Goal: Task Accomplishment & Management: Manage account settings

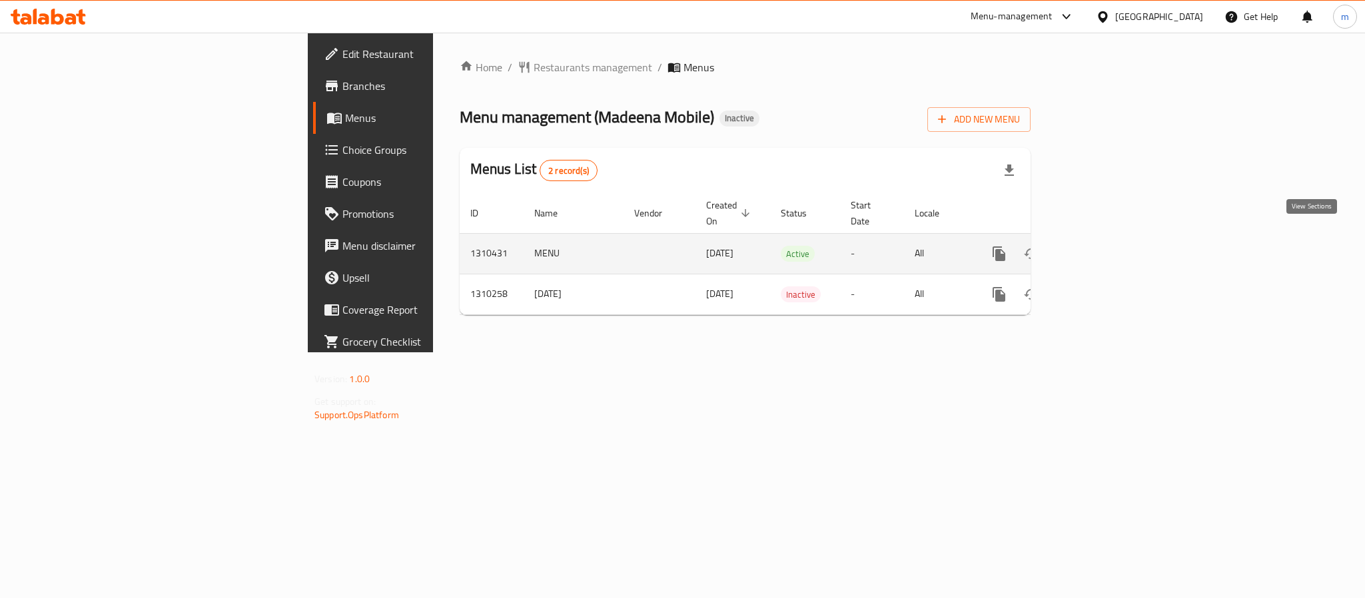
click at [1101, 248] on icon "enhanced table" at bounding box center [1095, 254] width 12 height 12
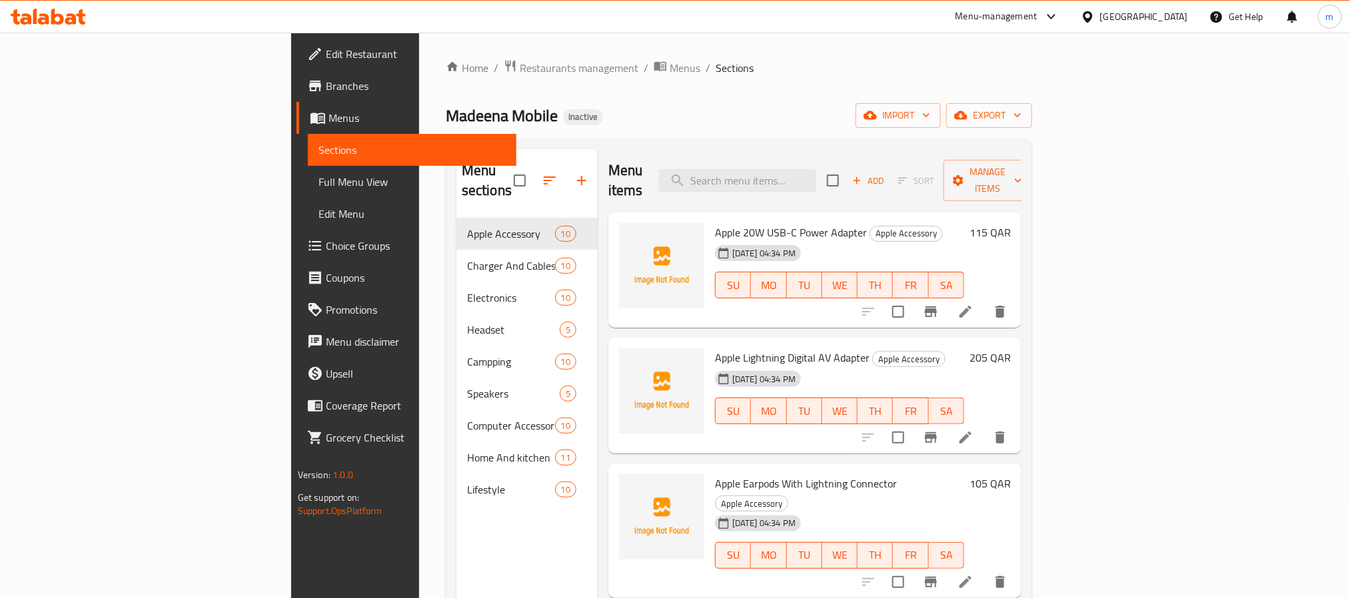
click at [648, 106] on div "Madeena Mobile Inactive import export" at bounding box center [739, 115] width 586 height 25
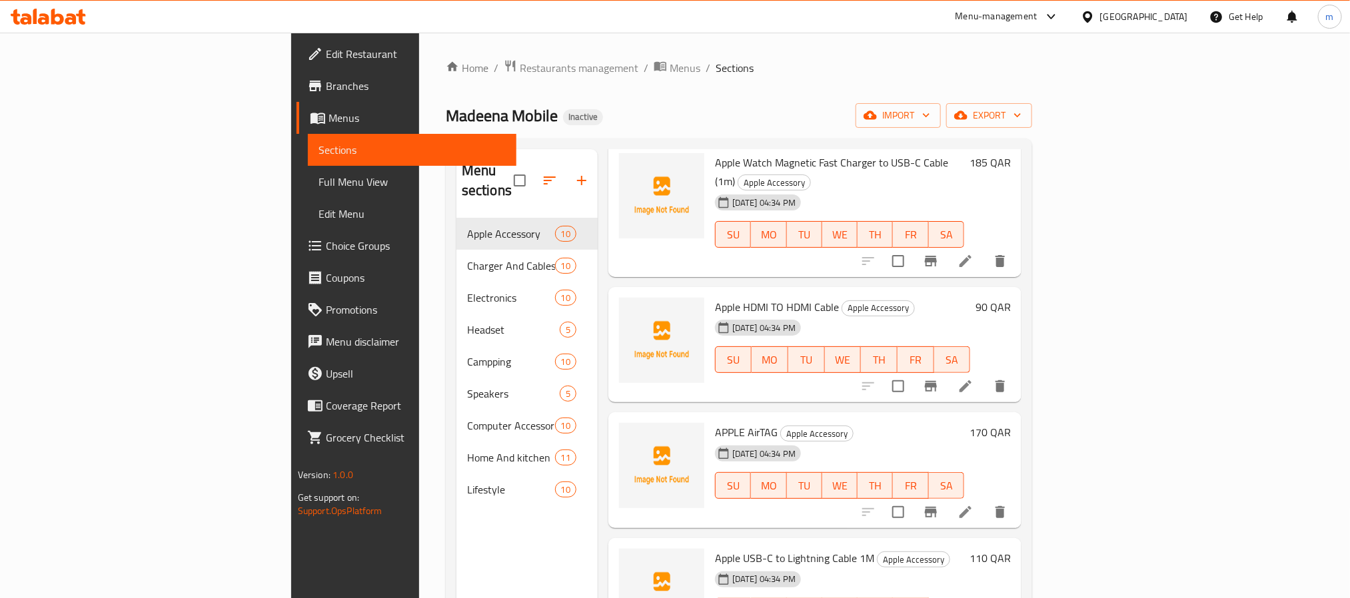
scroll to position [690, 0]
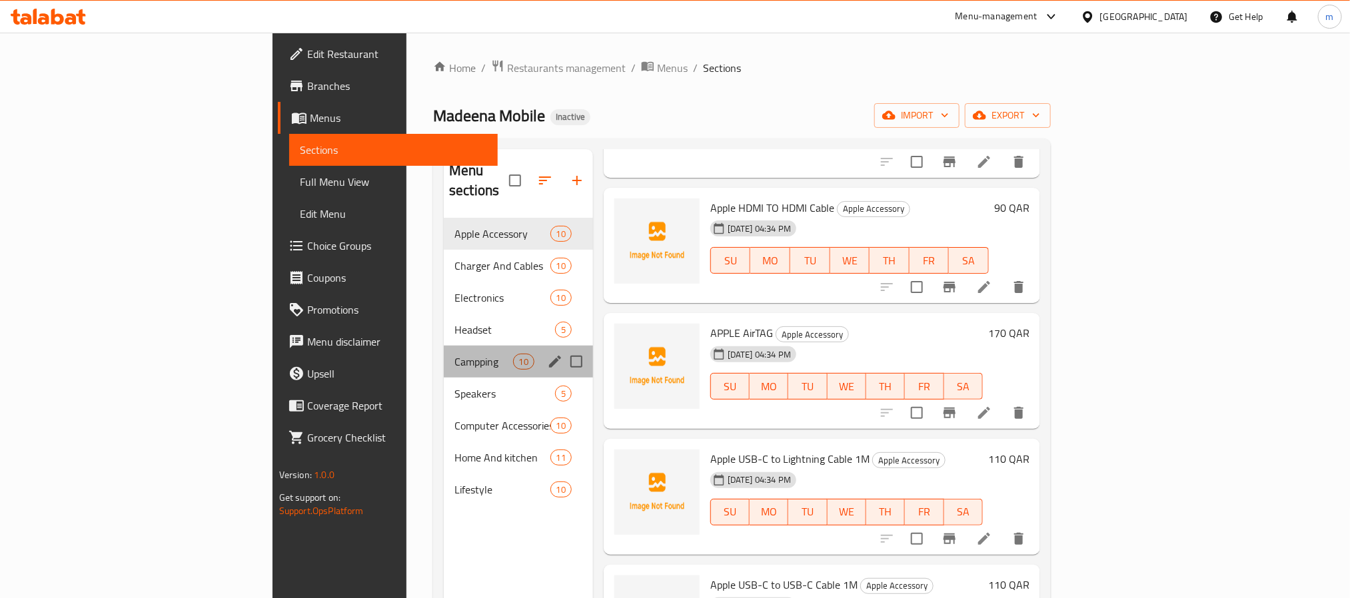
click at [444, 352] on div "Campping 10" at bounding box center [518, 362] width 149 height 32
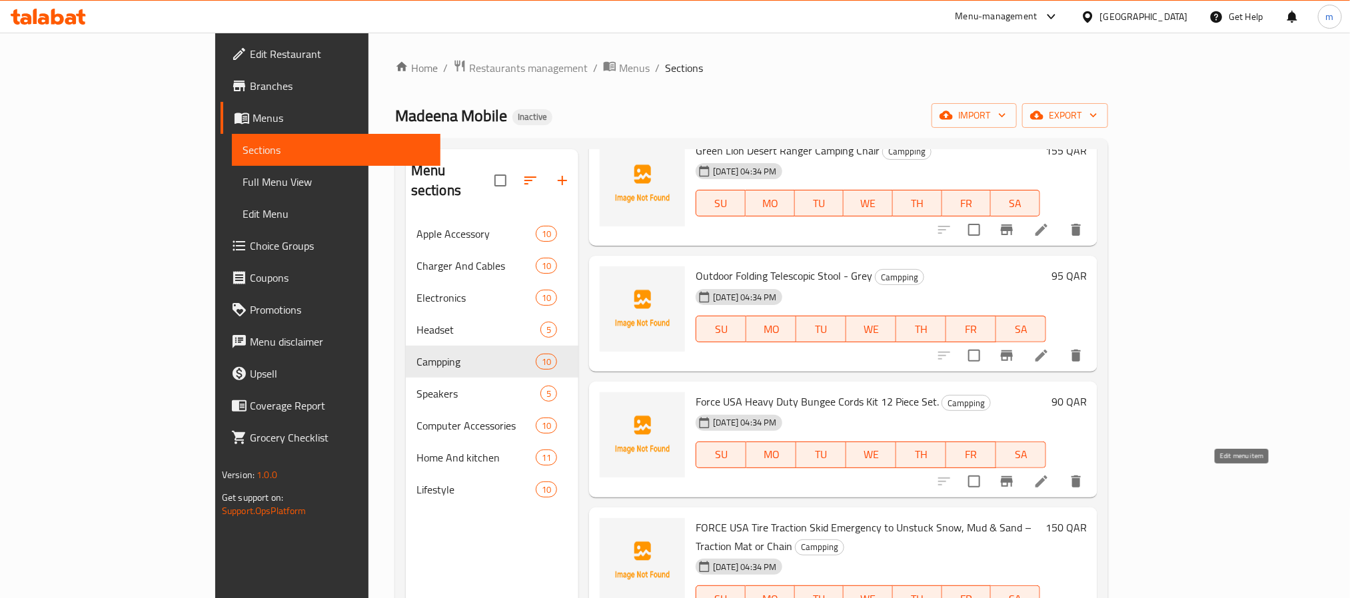
click at [1049, 480] on icon at bounding box center [1041, 482] width 16 height 16
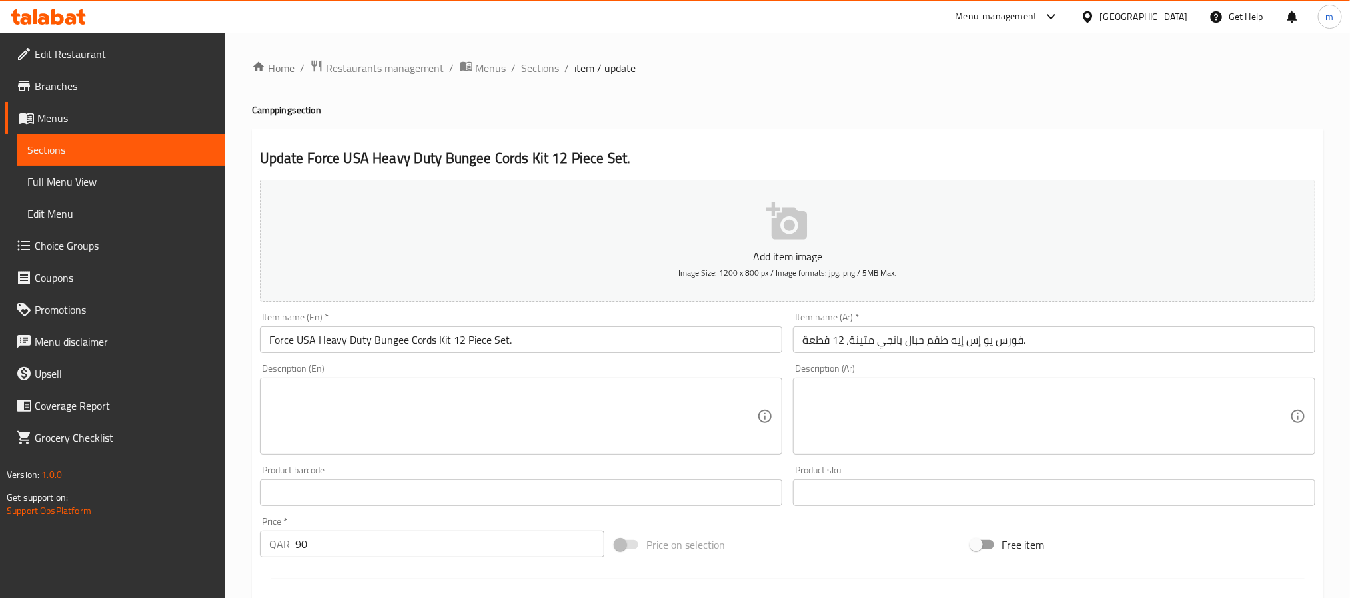
click at [997, 334] on input "فورس يو إس إيه طقم حبال بانجي متينة، 12 قطعة." at bounding box center [1054, 339] width 522 height 27
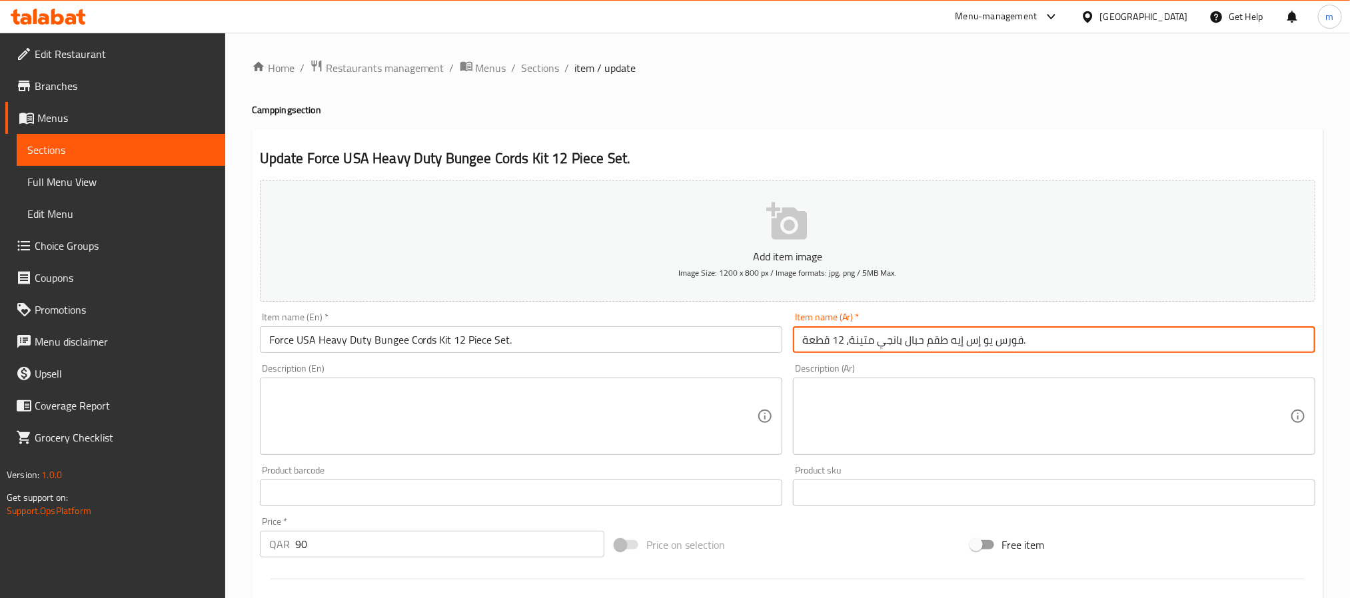
click at [1067, 336] on input "فورس يو إس إيه طقم حبال بانجي متينة، 12 قطعة." at bounding box center [1054, 339] width 522 height 27
click at [1114, 346] on input "فورس يو إس إيه طقم حبال بانجي متينة، 12 قطعة." at bounding box center [1054, 339] width 522 height 27
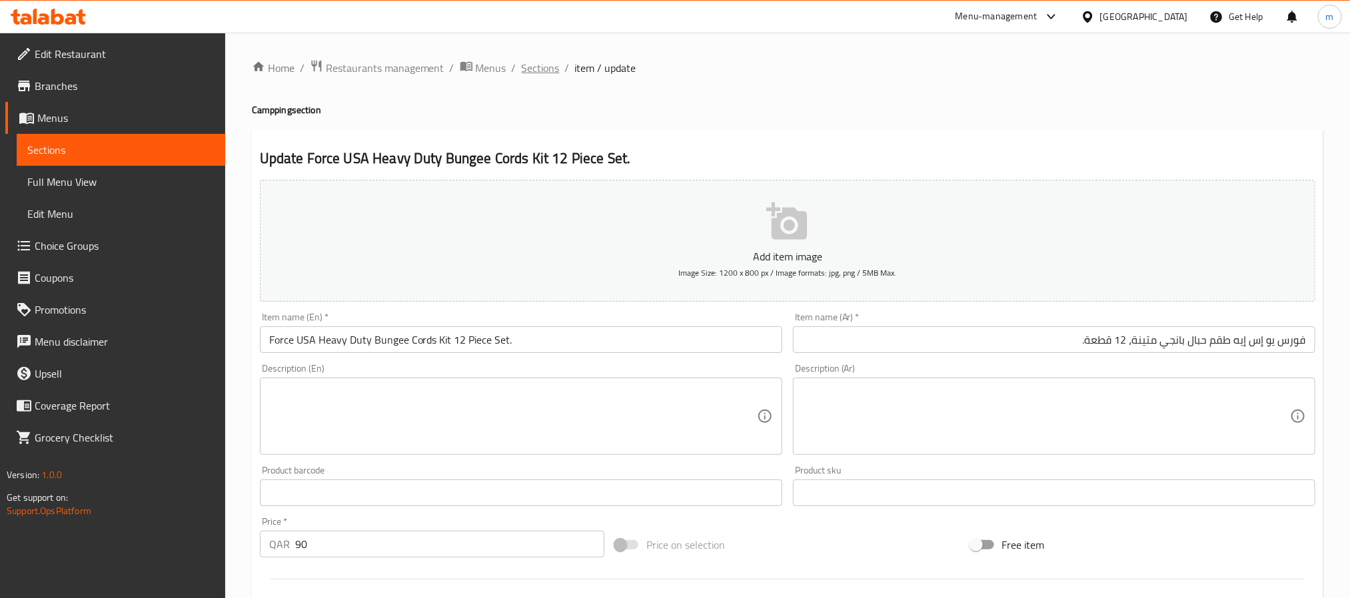
click at [536, 72] on span "Sections" at bounding box center [541, 68] width 38 height 16
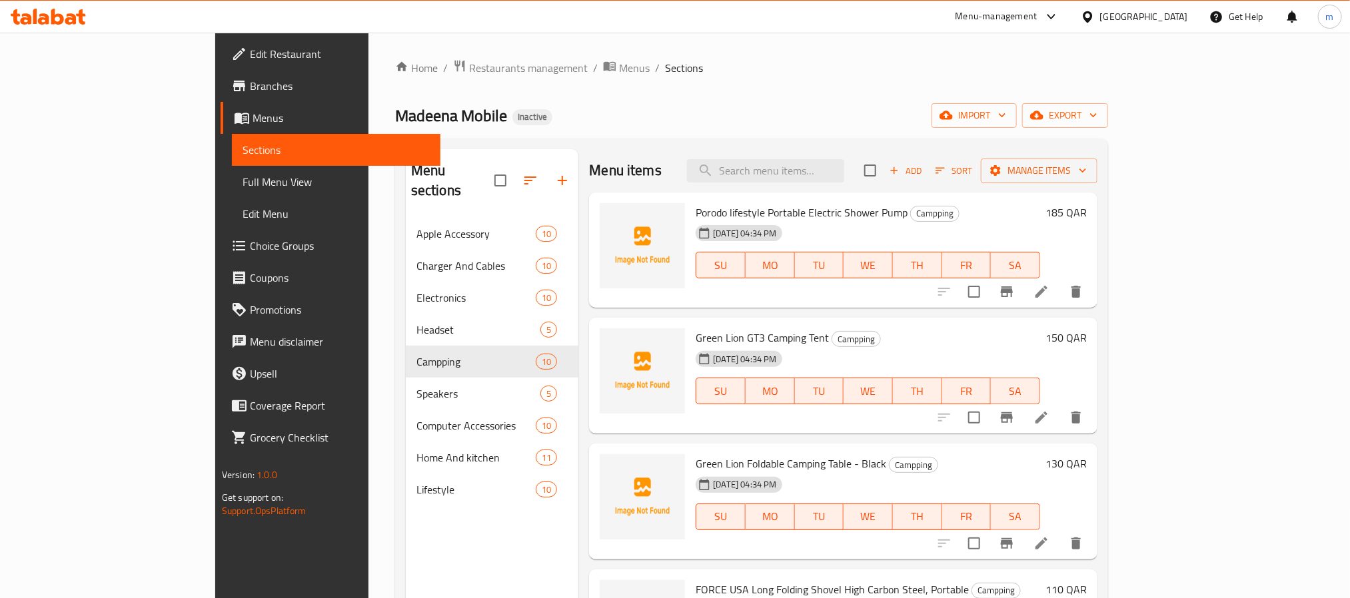
click at [702, 103] on div "Madeena Mobile Inactive import export" at bounding box center [751, 115] width 713 height 25
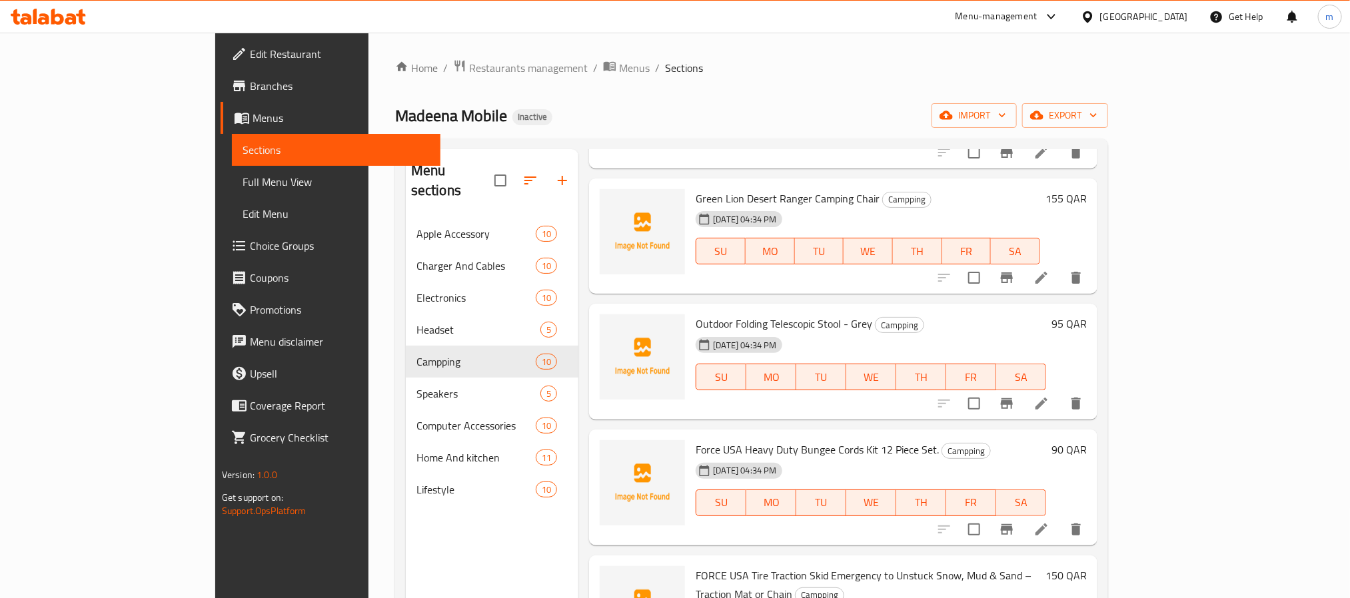
scroll to position [690, 0]
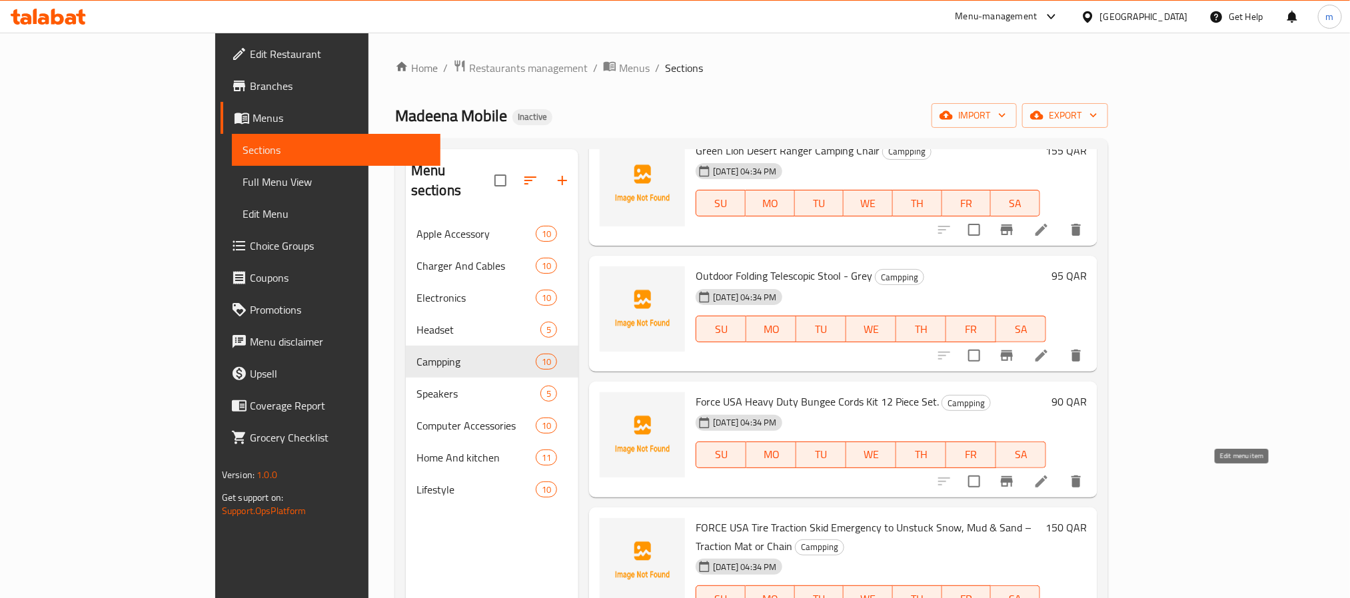
click at [1047, 482] on icon at bounding box center [1041, 482] width 12 height 12
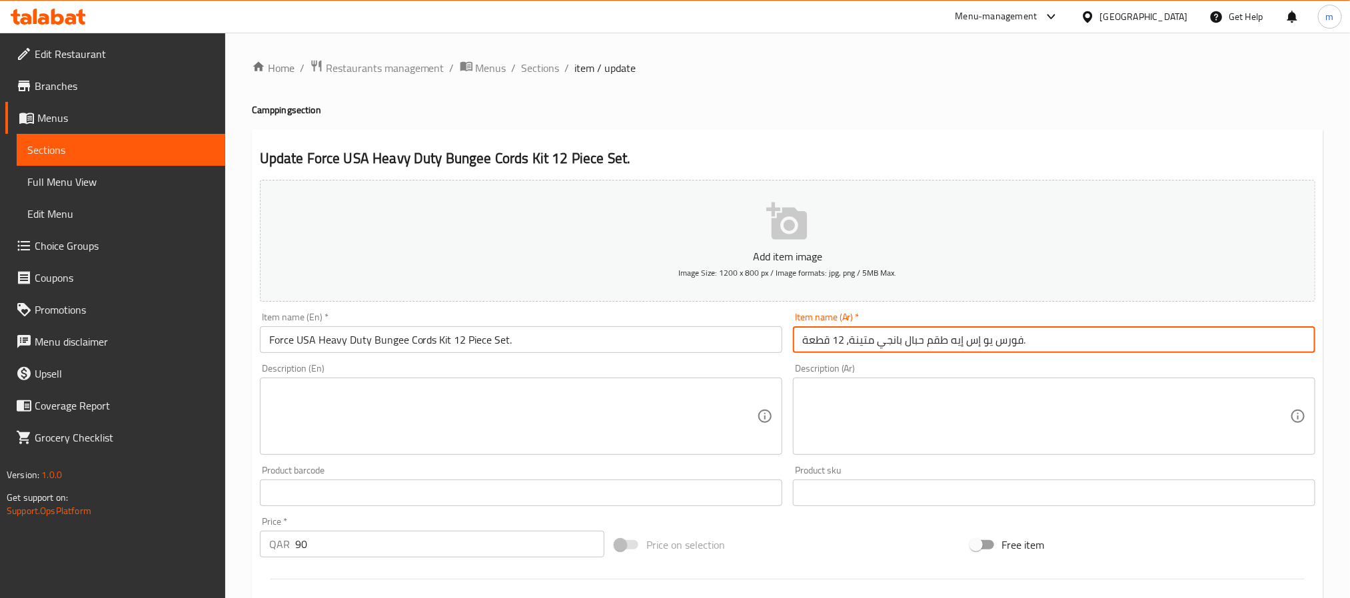
click at [1086, 346] on input "فورس يو إس إيه طقم حبال بانجي متينة، 12 قطعة." at bounding box center [1054, 339] width 522 height 27
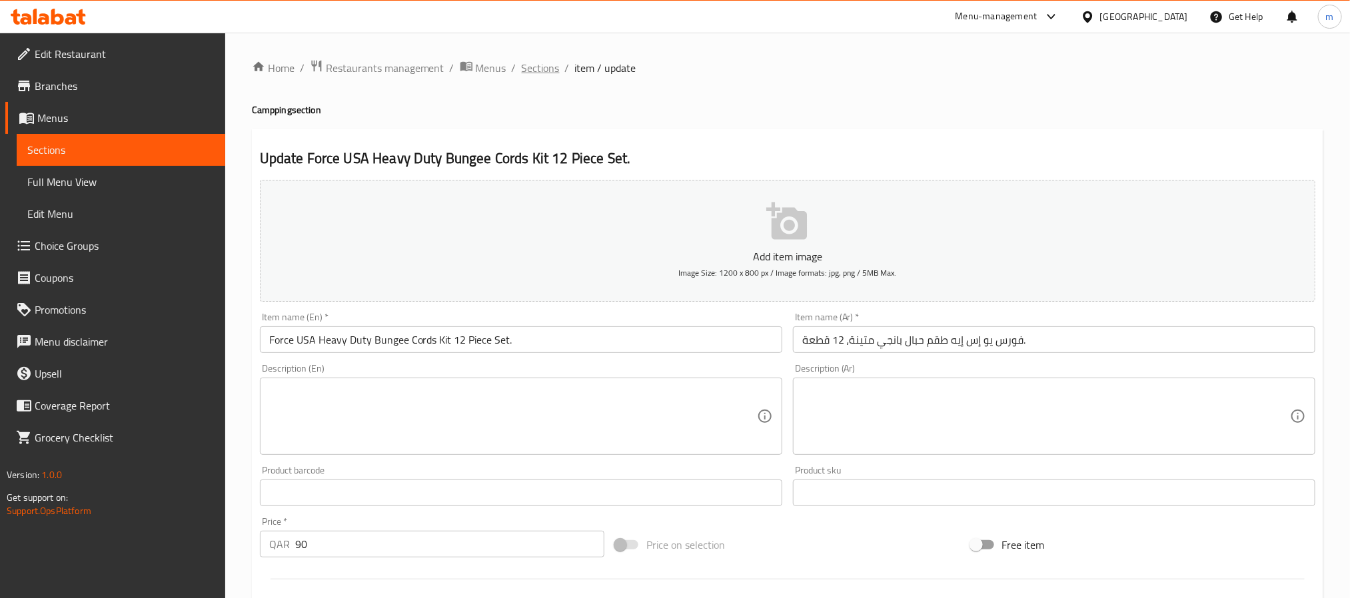
click at [530, 71] on span "Sections" at bounding box center [541, 68] width 38 height 16
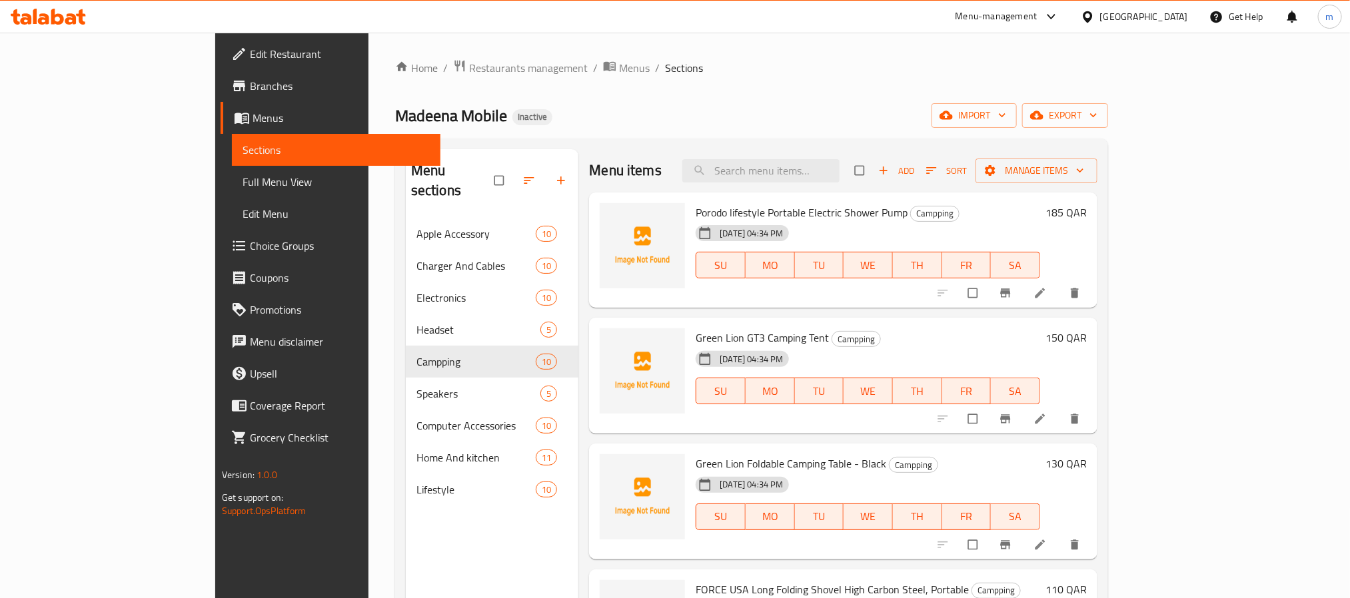
click at [747, 107] on div "Madeena Mobile Inactive import export" at bounding box center [751, 115] width 713 height 25
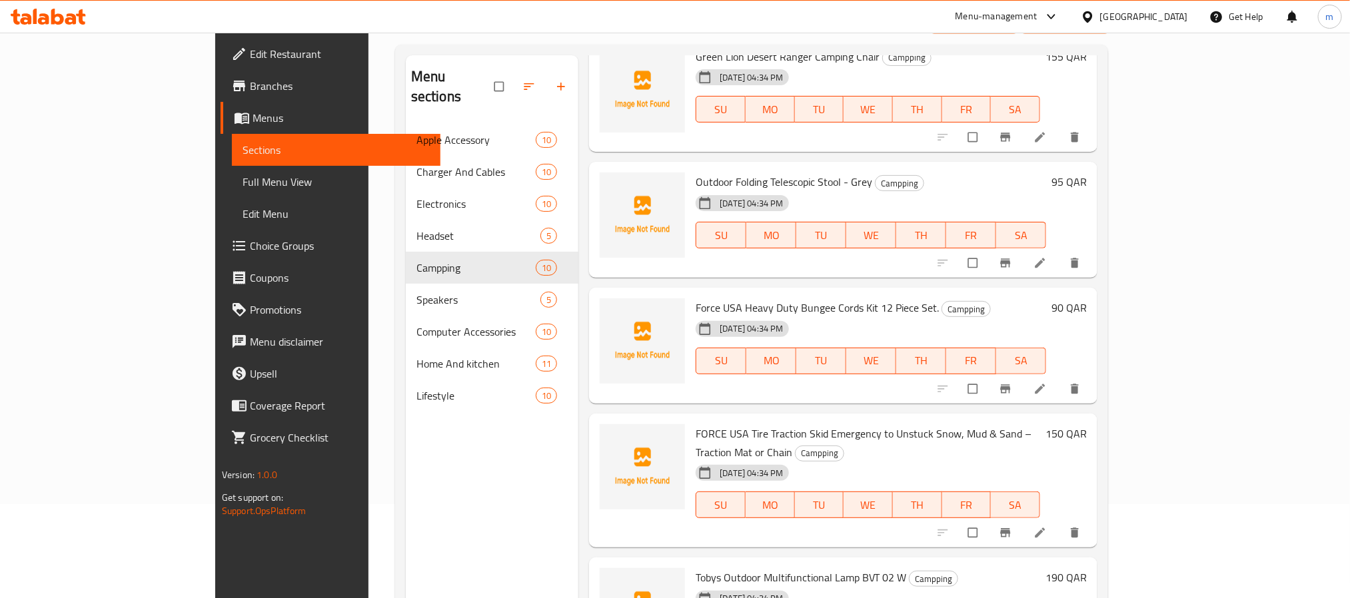
scroll to position [187, 0]
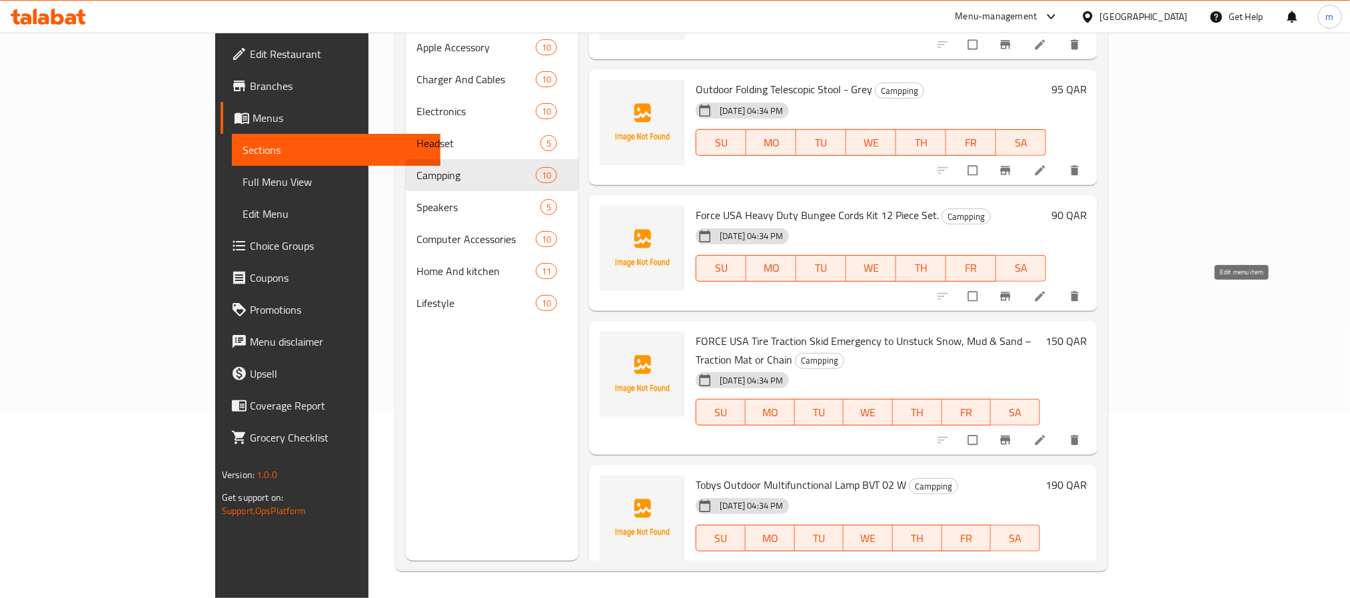
click at [1047, 296] on icon at bounding box center [1039, 296] width 13 height 13
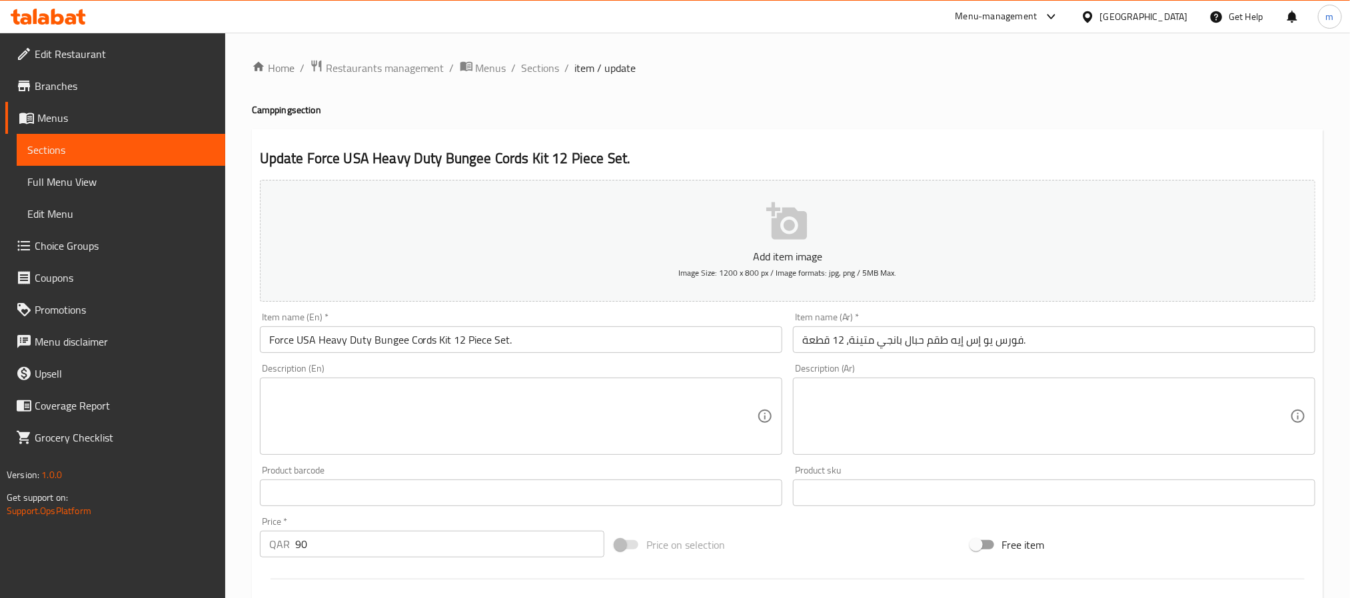
click at [1111, 338] on input "فورس يو إس إيه طقم حبال بانجي متينة، 12 قطعة." at bounding box center [1054, 339] width 522 height 27
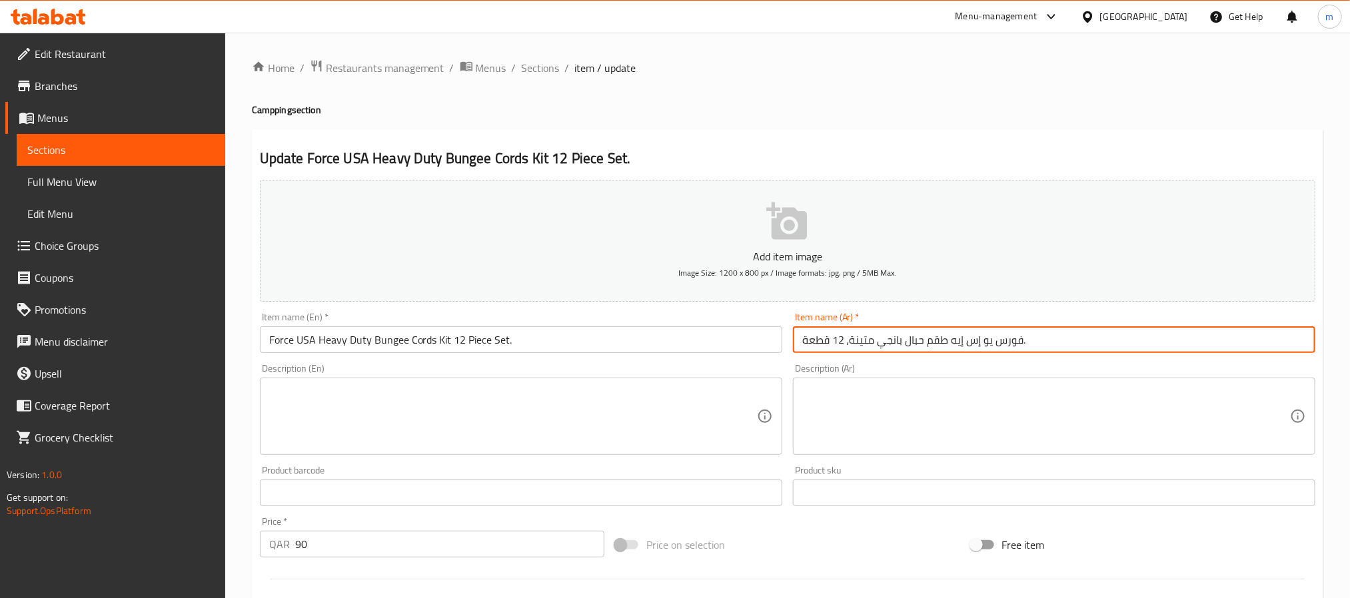
click at [1111, 338] on input "فورس يو إس إيه طقم حبال بانجي متينة، 12 قطعة." at bounding box center [1054, 339] width 522 height 27
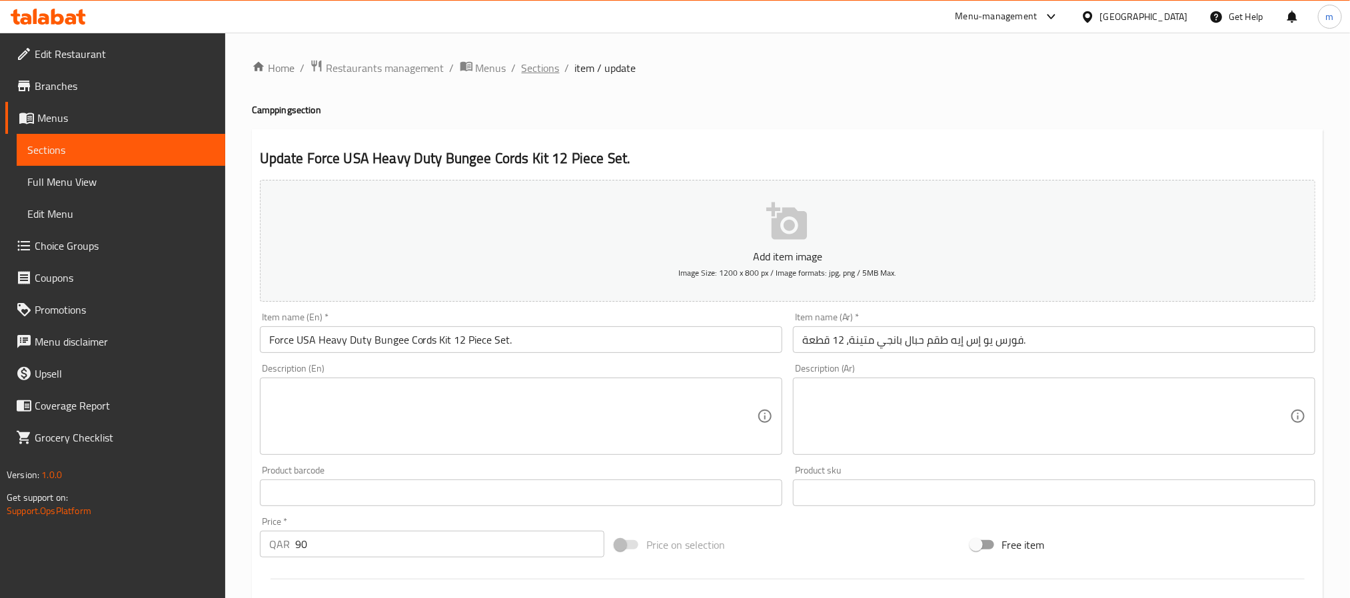
click at [534, 74] on span "Sections" at bounding box center [541, 68] width 38 height 16
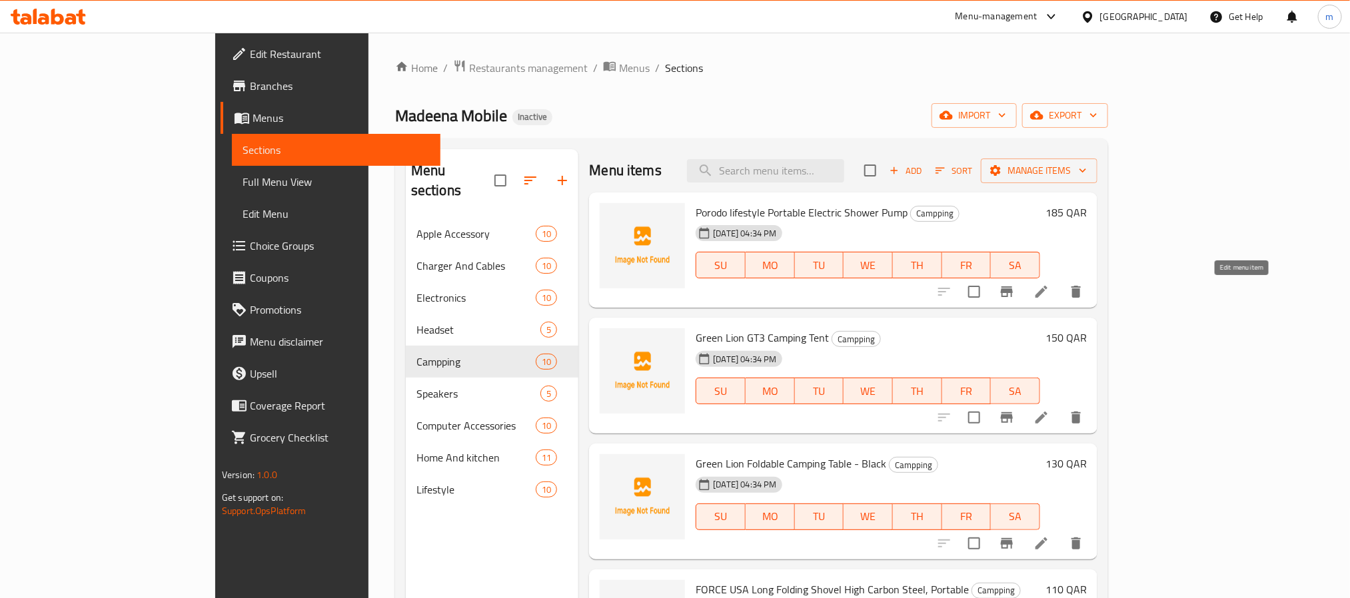
click at [1049, 284] on icon at bounding box center [1041, 292] width 16 height 16
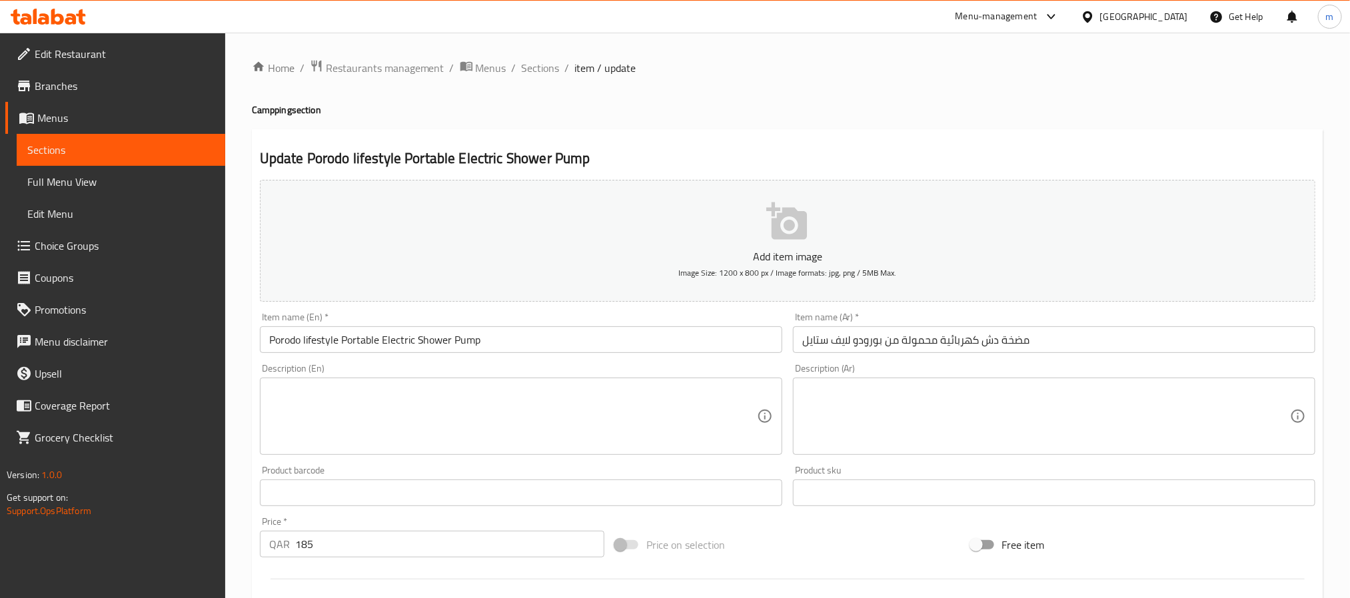
click at [506, 340] on input "Porodo lifestyle Portable Electric Shower Pump" at bounding box center [521, 339] width 522 height 27
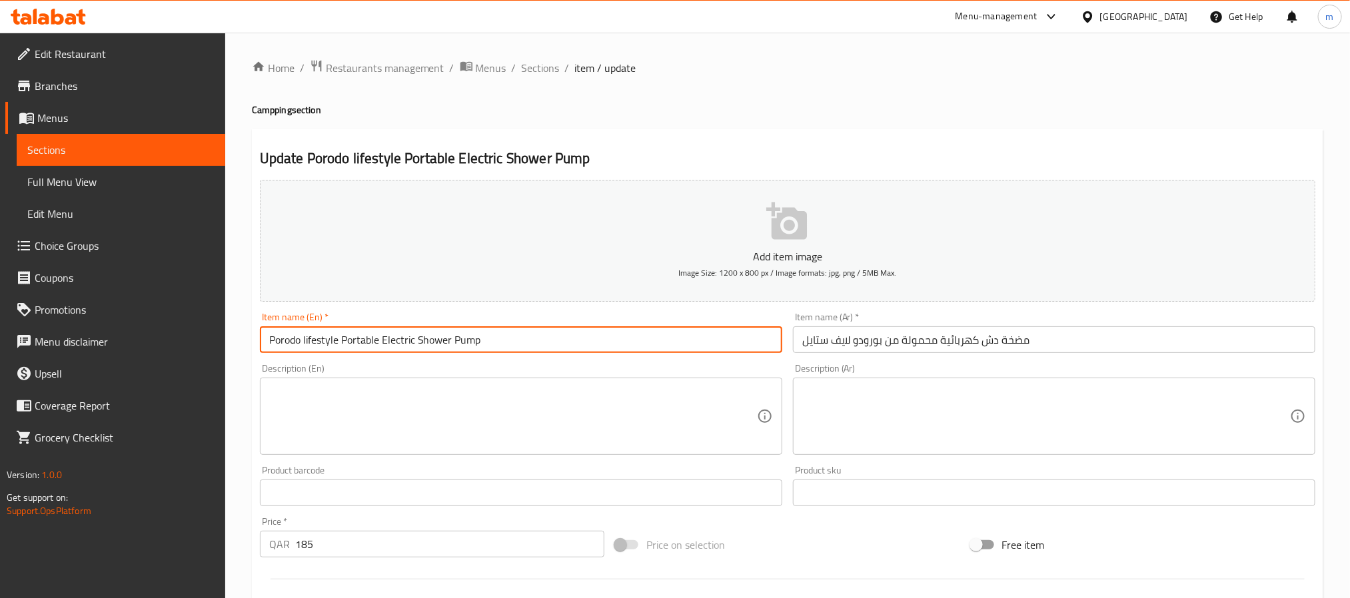
click at [506, 340] on input "Porodo lifestyle Portable Electric Shower Pump" at bounding box center [521, 339] width 522 height 27
click at [652, 147] on div "Update Porodo lifestyle Portable Electric Shower Pump Add item image Image Size…" at bounding box center [787, 516] width 1071 height 775
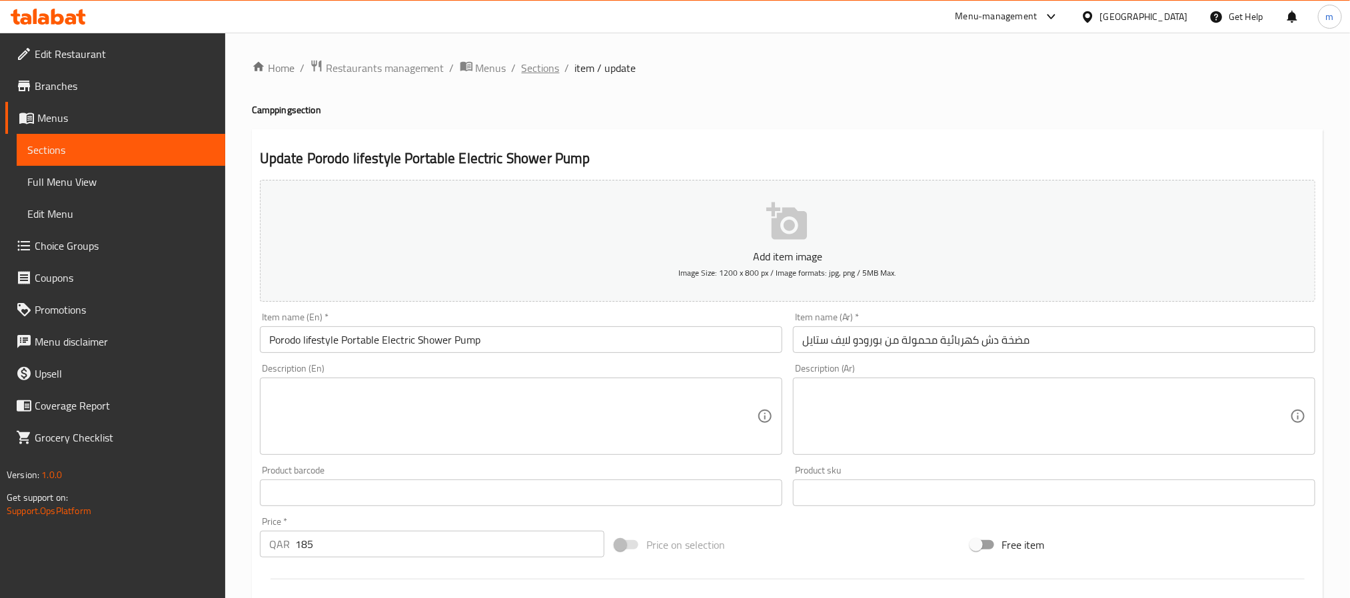
click at [534, 75] on span "Sections" at bounding box center [541, 68] width 38 height 16
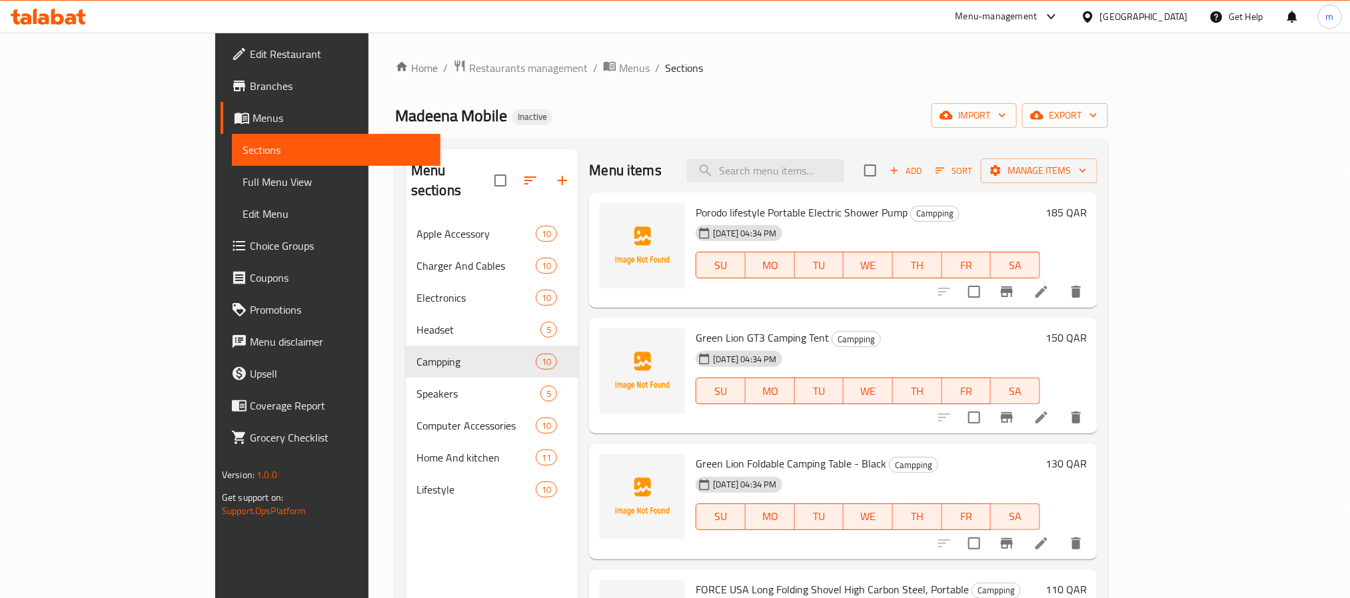
click at [831, 119] on div "Madeena Mobile Inactive import export" at bounding box center [751, 115] width 713 height 25
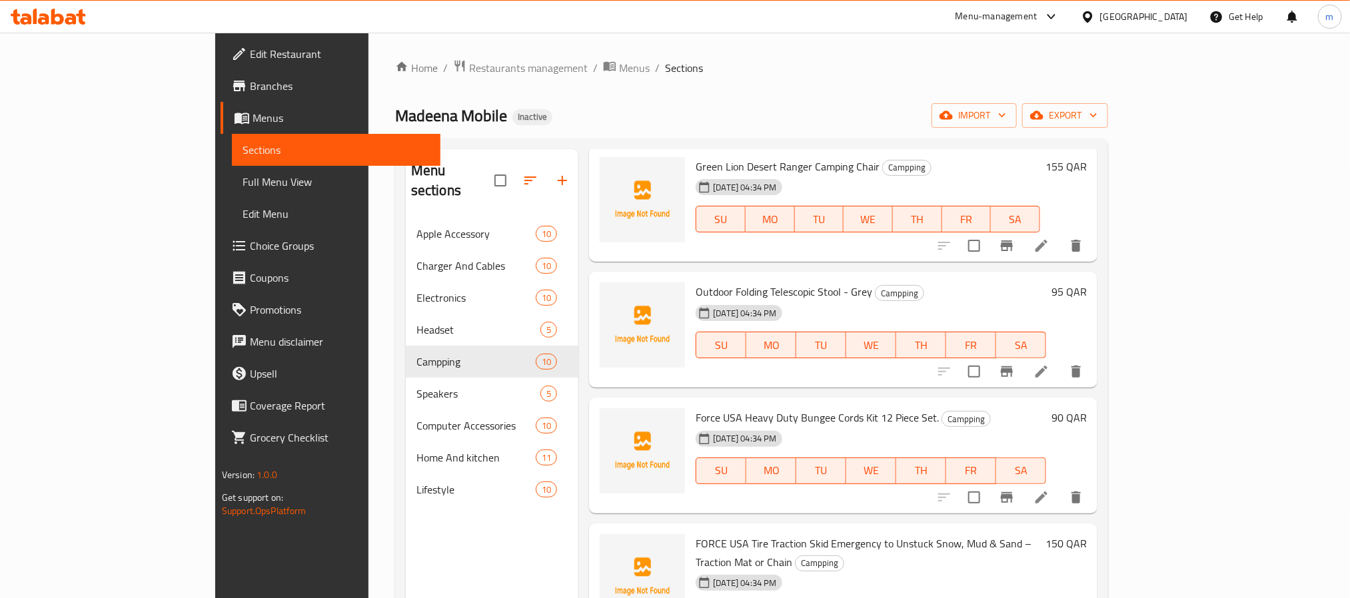
scroll to position [690, 0]
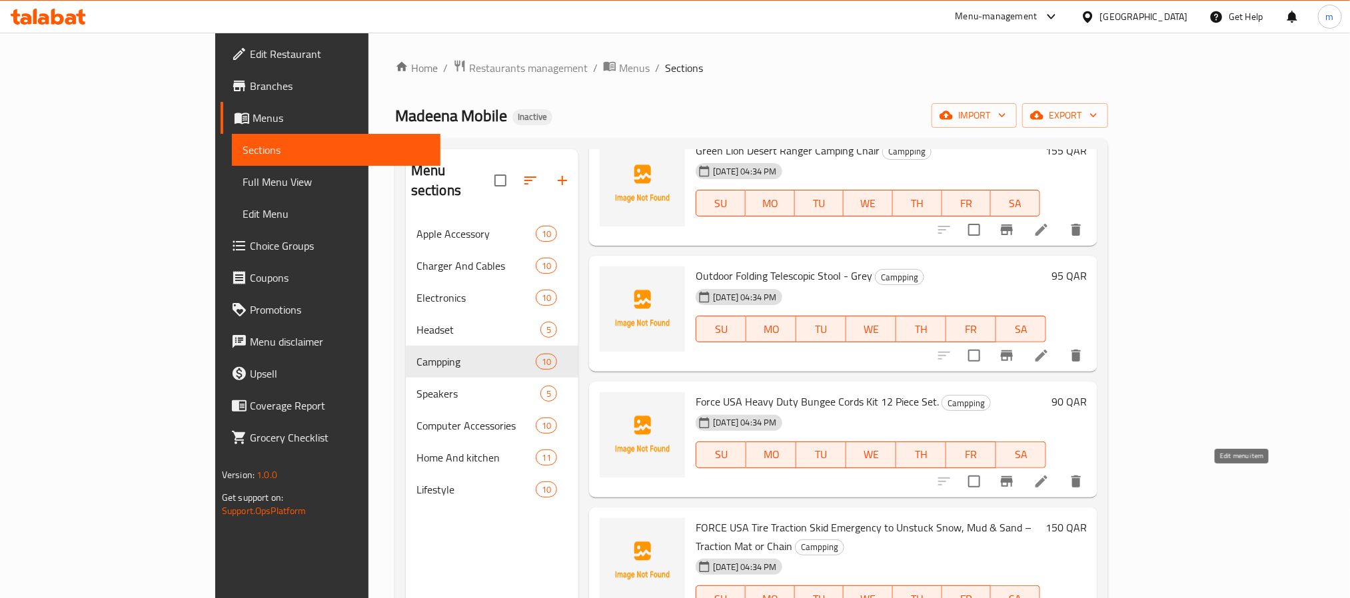
click at [1049, 480] on icon at bounding box center [1041, 482] width 16 height 16
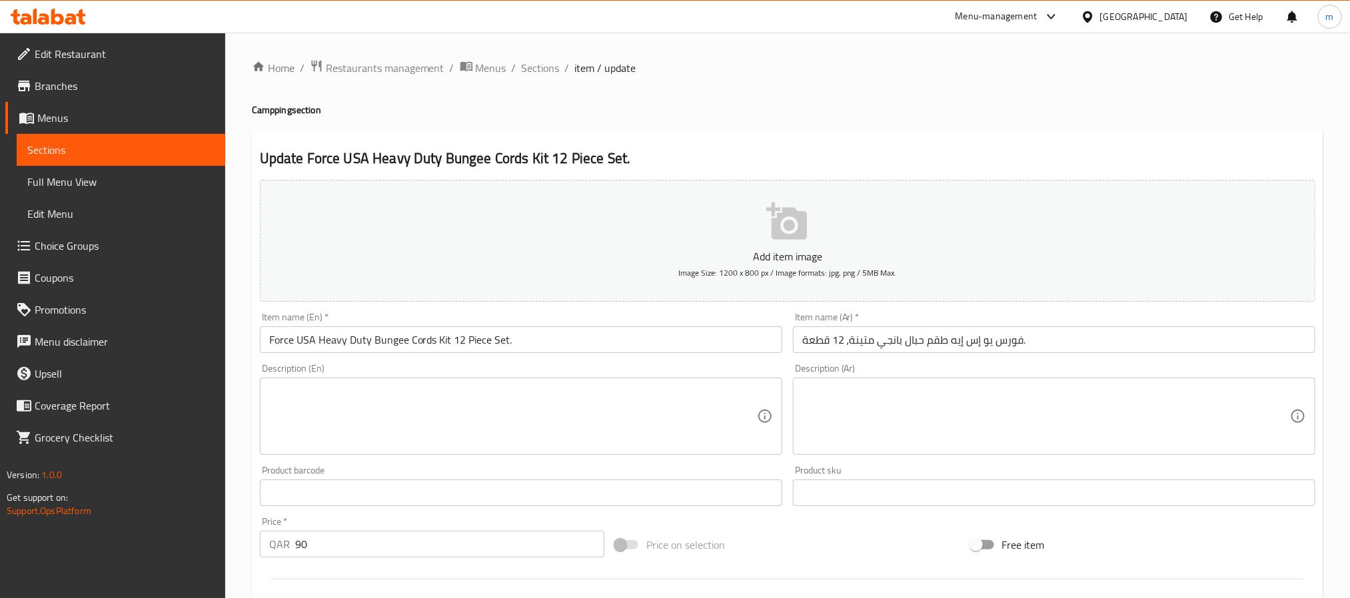
click at [1067, 338] on input "فورس يو إس إيه طقم حبال بانجي متينة، 12 قطعة." at bounding box center [1054, 339] width 522 height 27
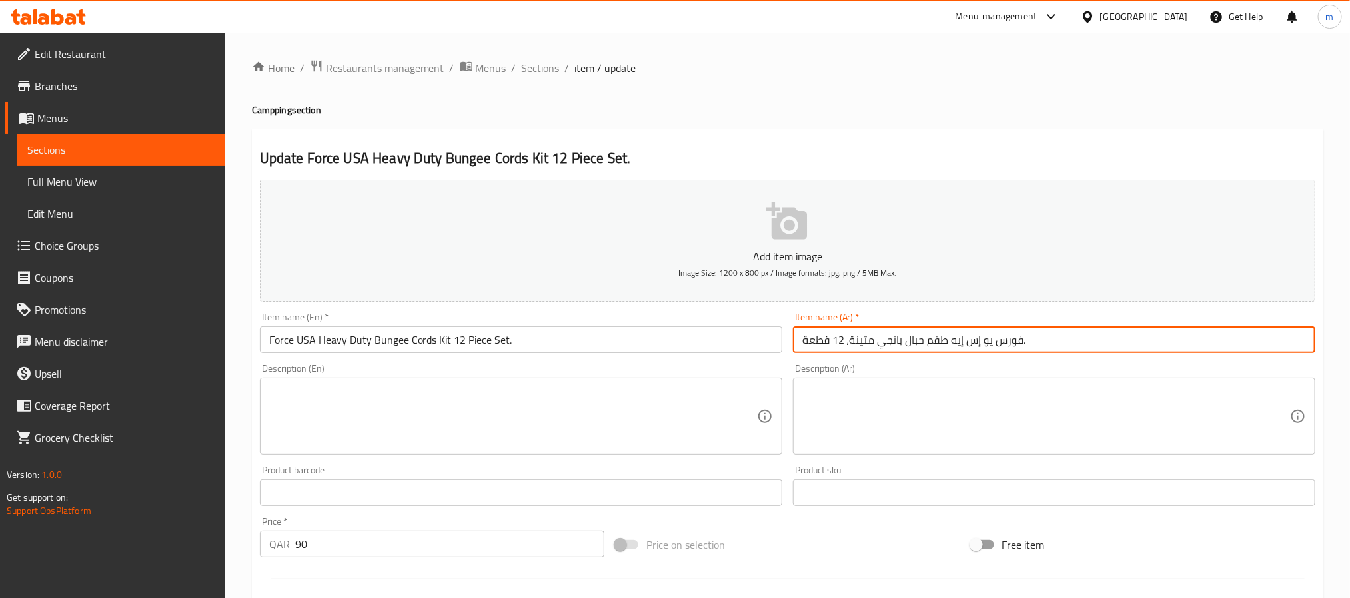
click at [1067, 338] on input "فورس يو إس إيه طقم حبال بانجي متينة، 12 قطعة." at bounding box center [1054, 339] width 522 height 27
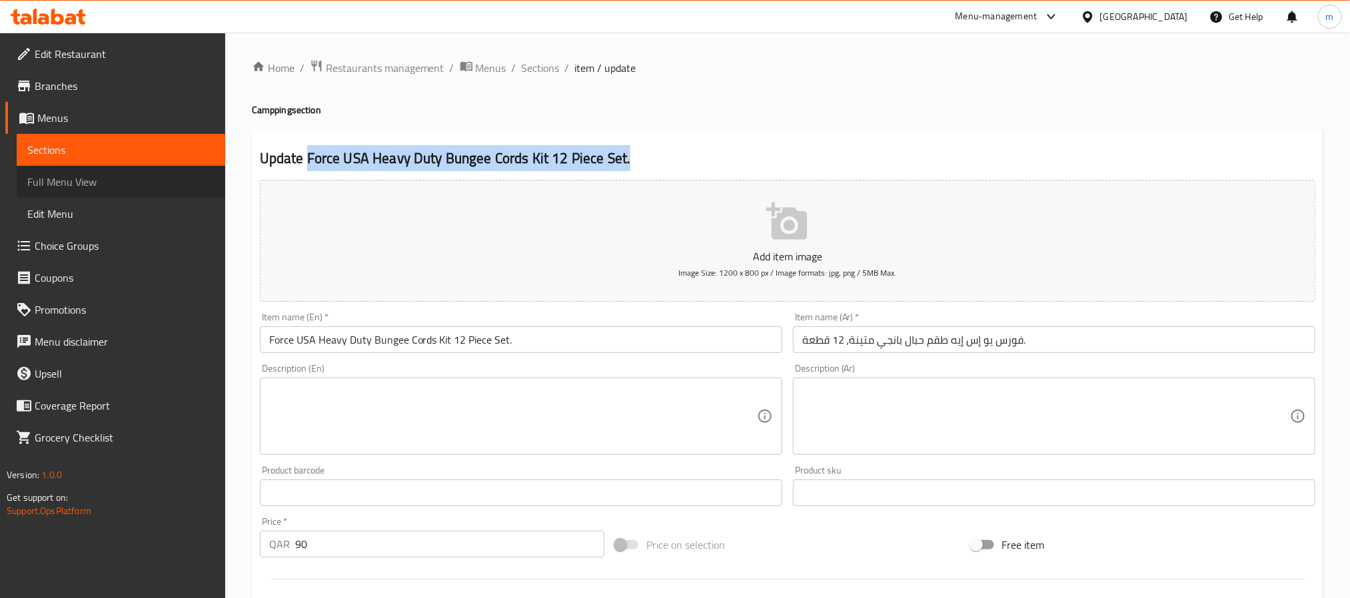
click at [77, 179] on span "Full Menu View" at bounding box center [120, 182] width 187 height 16
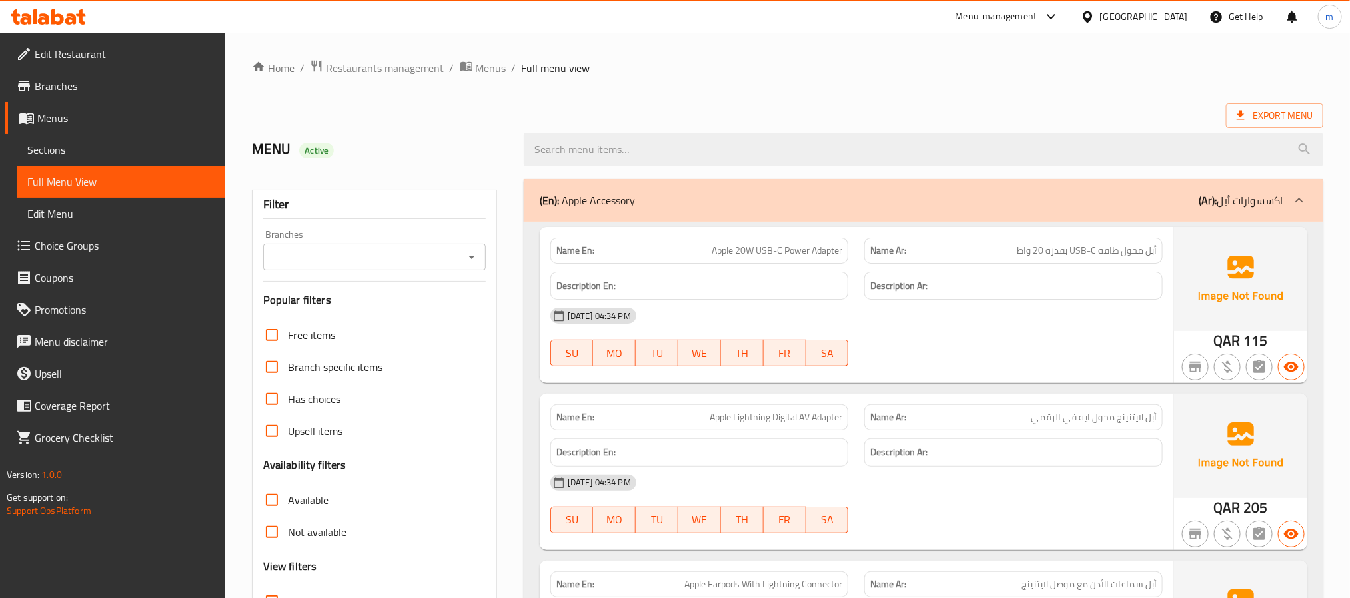
click at [72, 150] on span "Sections" at bounding box center [120, 150] width 187 height 16
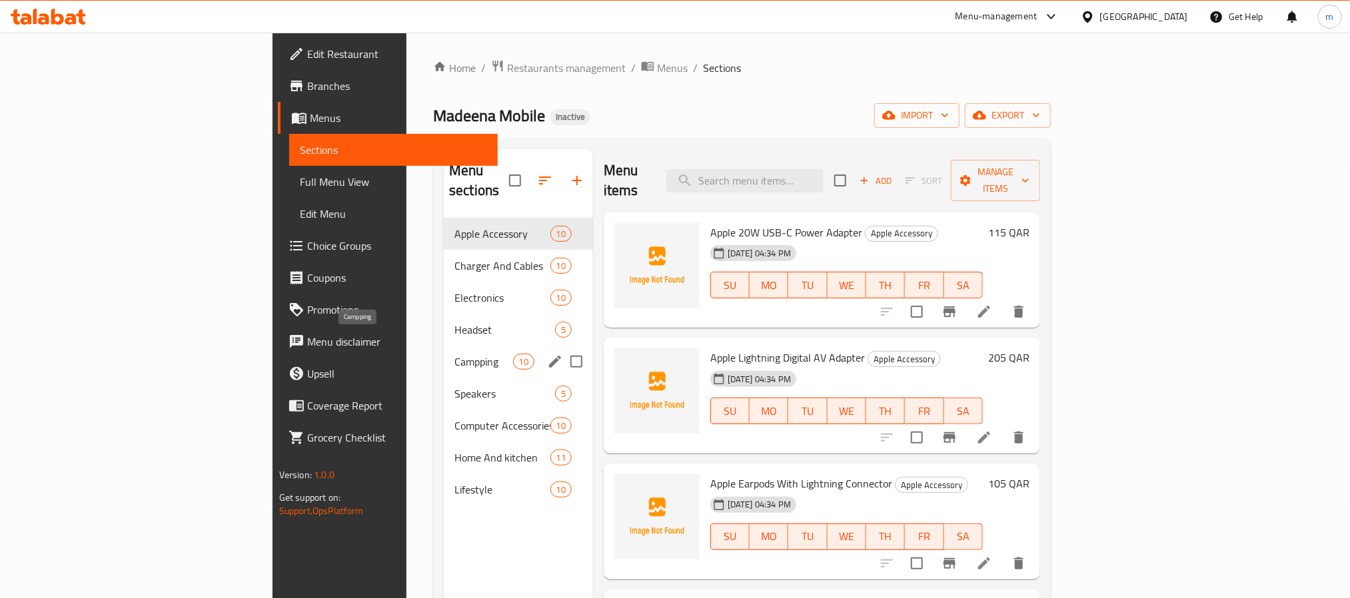
click at [454, 354] on span "Campping" at bounding box center [483, 362] width 58 height 16
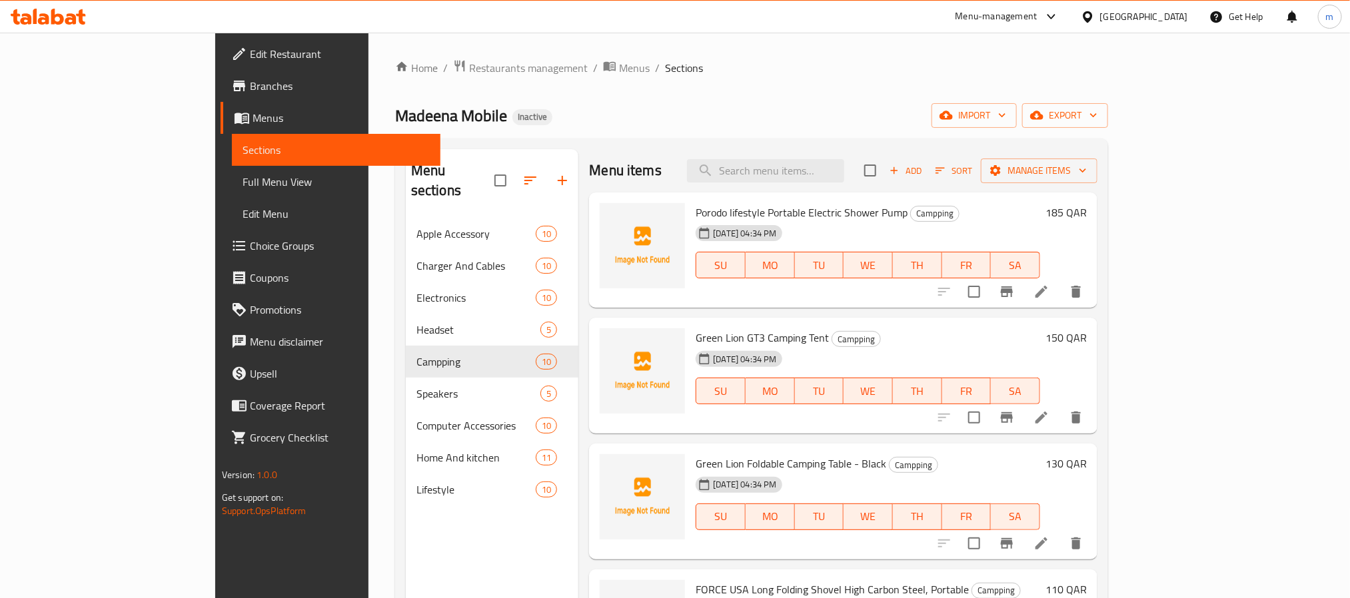
click at [746, 116] on div "Madeena Mobile Inactive import export" at bounding box center [751, 115] width 713 height 25
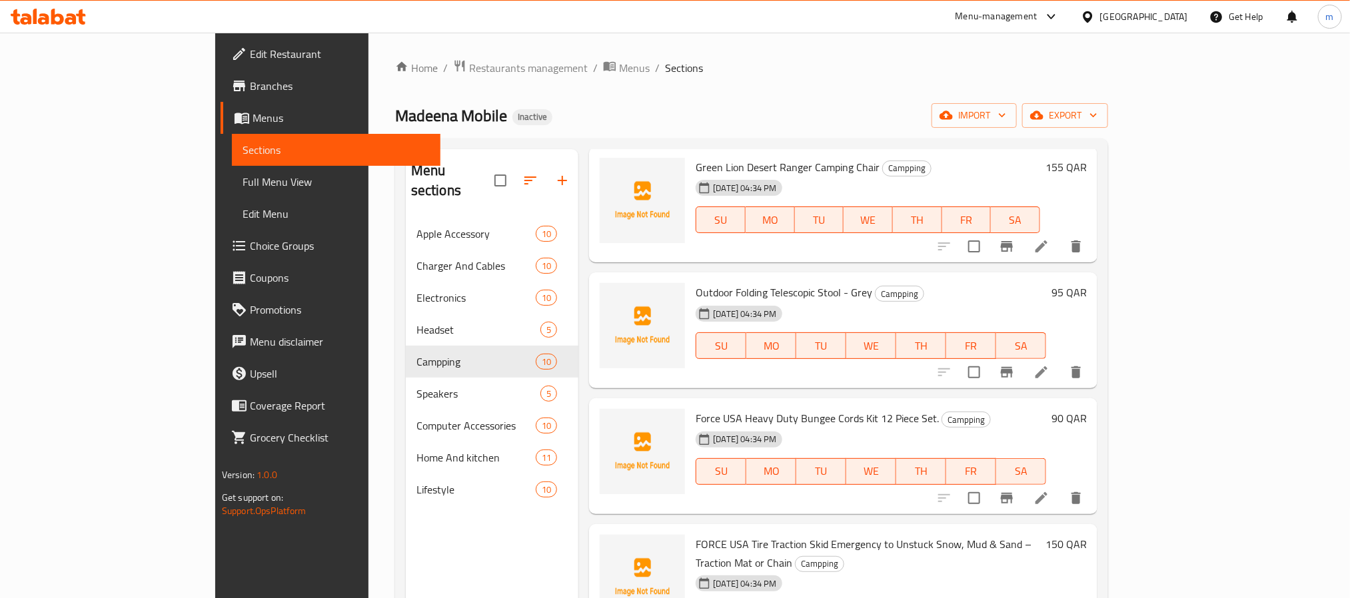
scroll to position [690, 0]
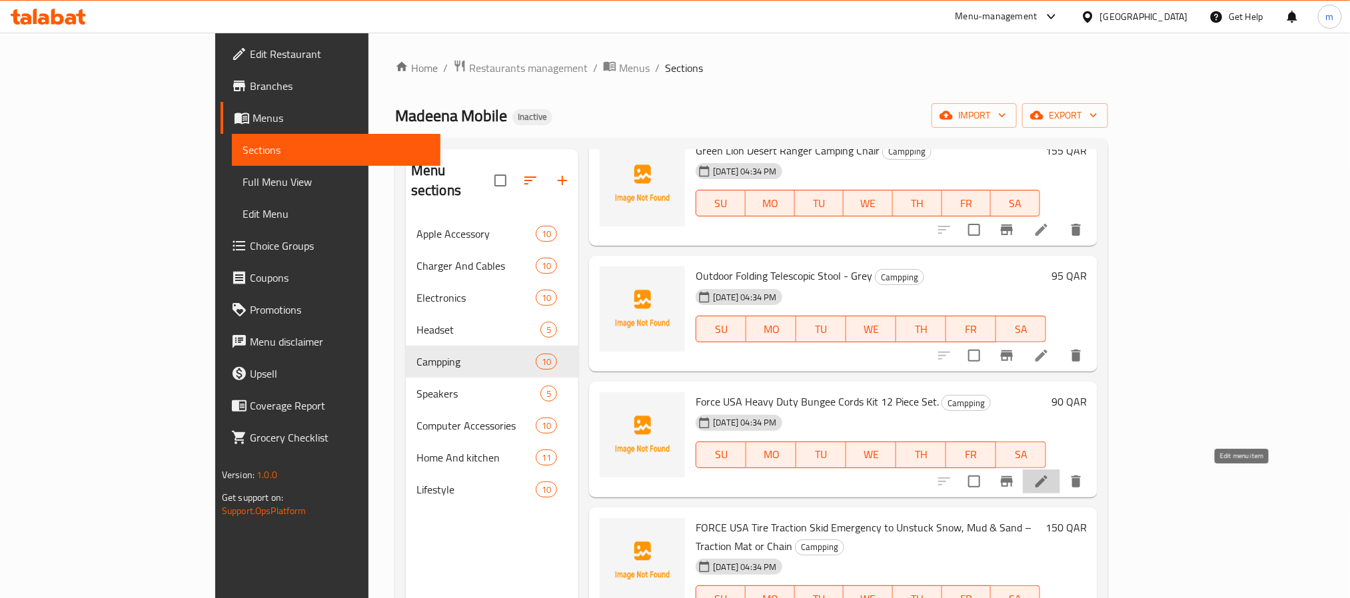
click at [1049, 484] on icon at bounding box center [1041, 482] width 16 height 16
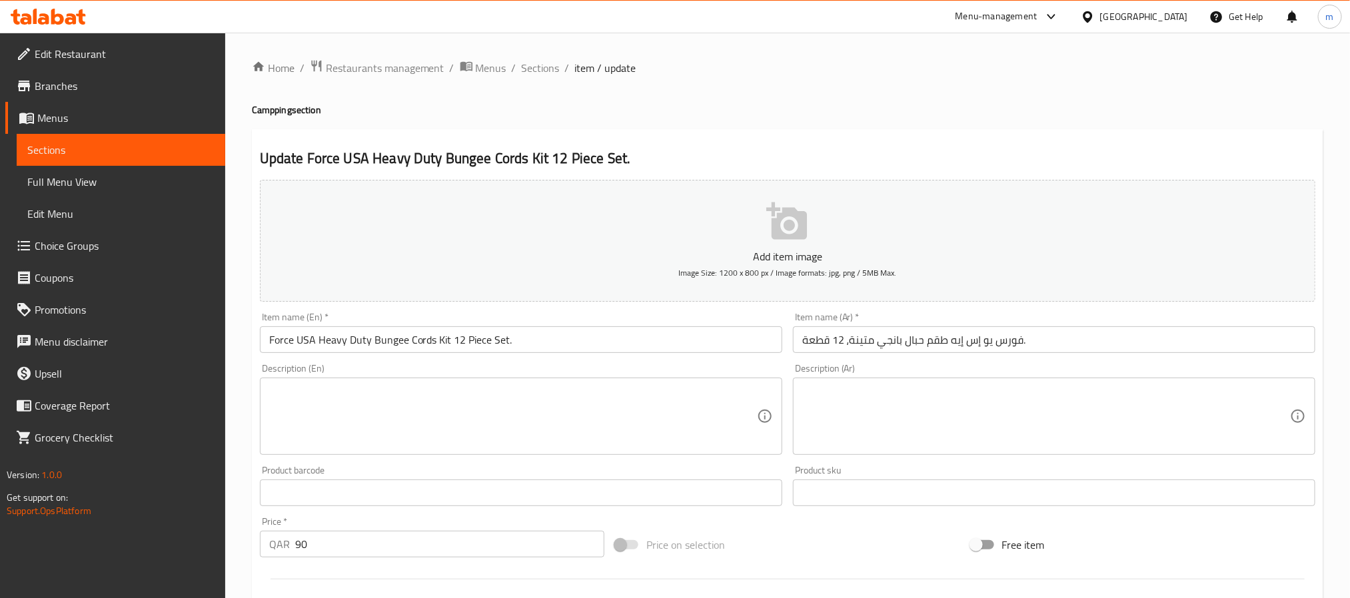
click at [904, 348] on input "فورس يو إس إيه طقم حبال بانجي متينة، 12 قطعة." at bounding box center [1054, 339] width 522 height 27
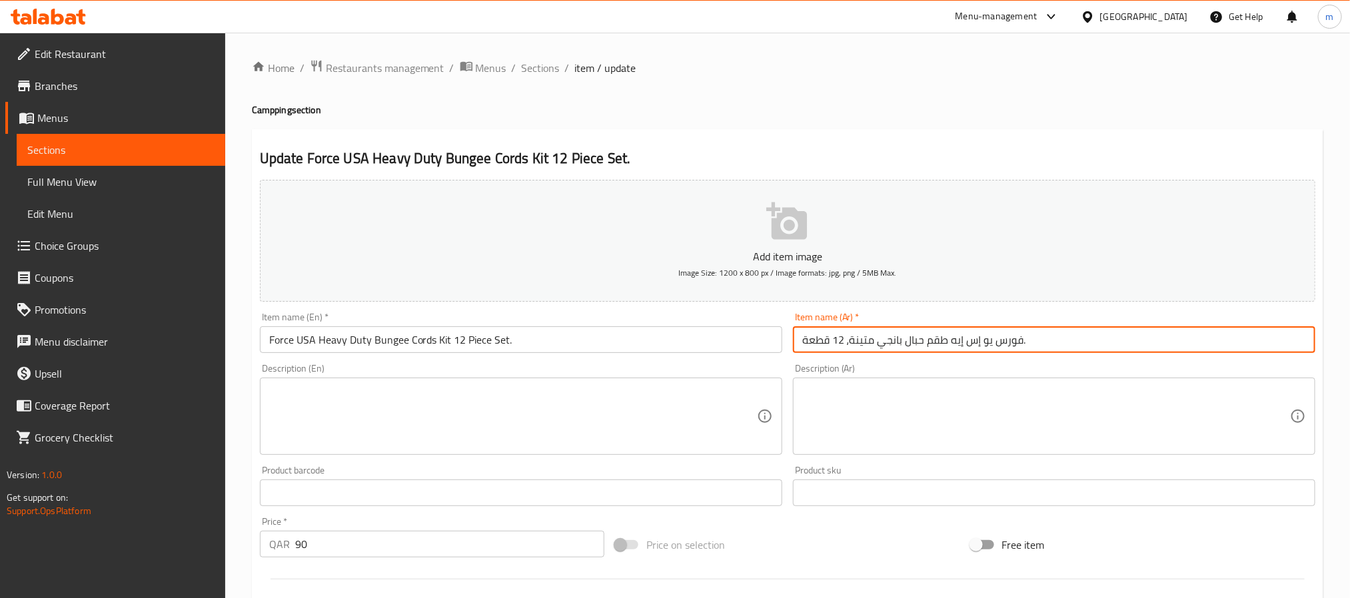
click at [904, 348] on input "فورس يو إس إيه طقم حبال بانجي متينة، 12 قطعة." at bounding box center [1054, 339] width 522 height 27
paste input "جموعة حبال البنجي شديدة التحمل فورس USA مجموعة مكونة 12 قطع"
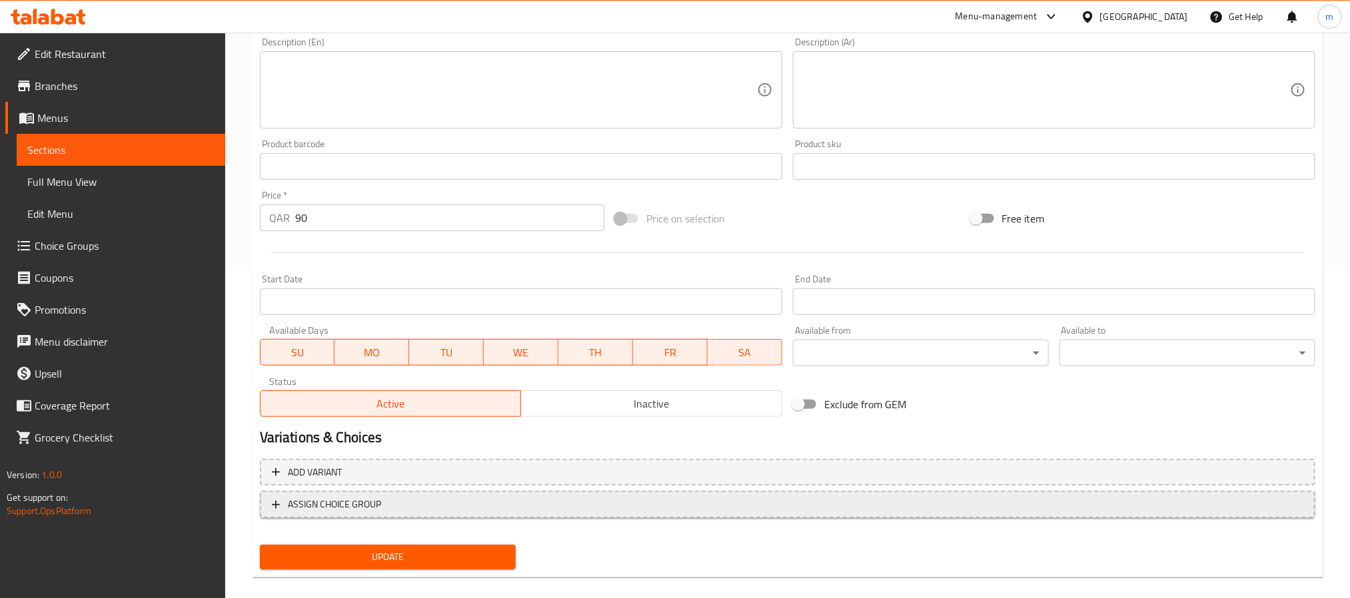
scroll to position [342, 0]
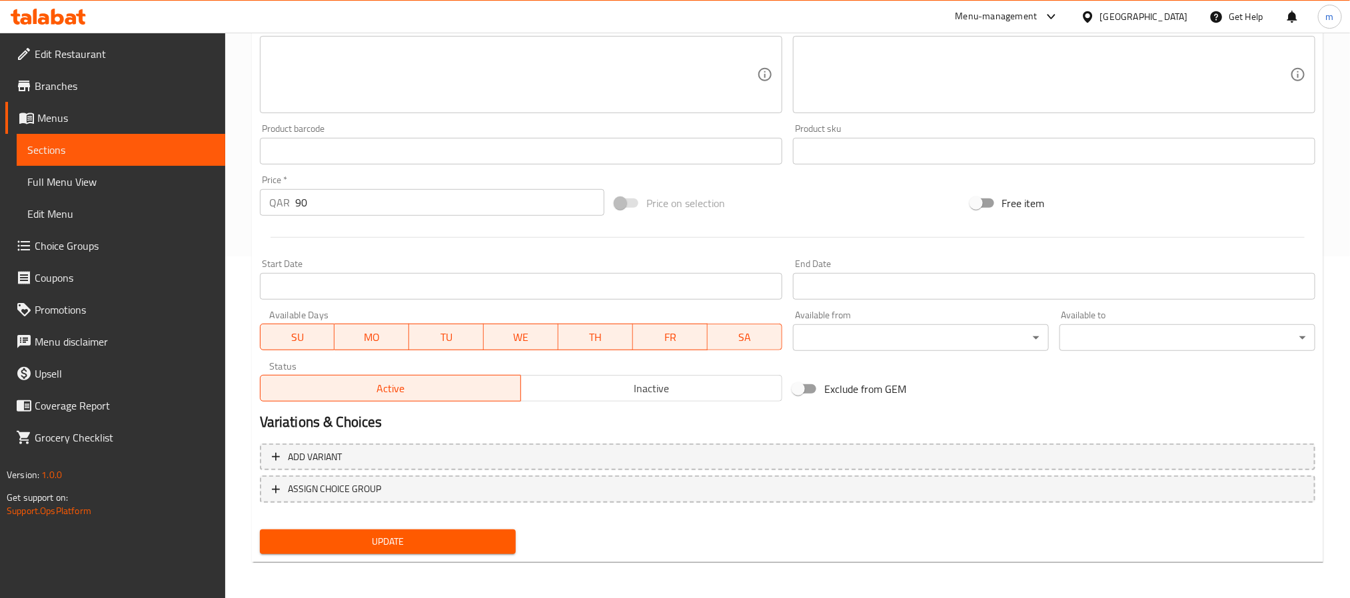
type input "مجموعة حبال البنجي شديدة التحمل فورس USA مجموعة مكونة 12 قطع"
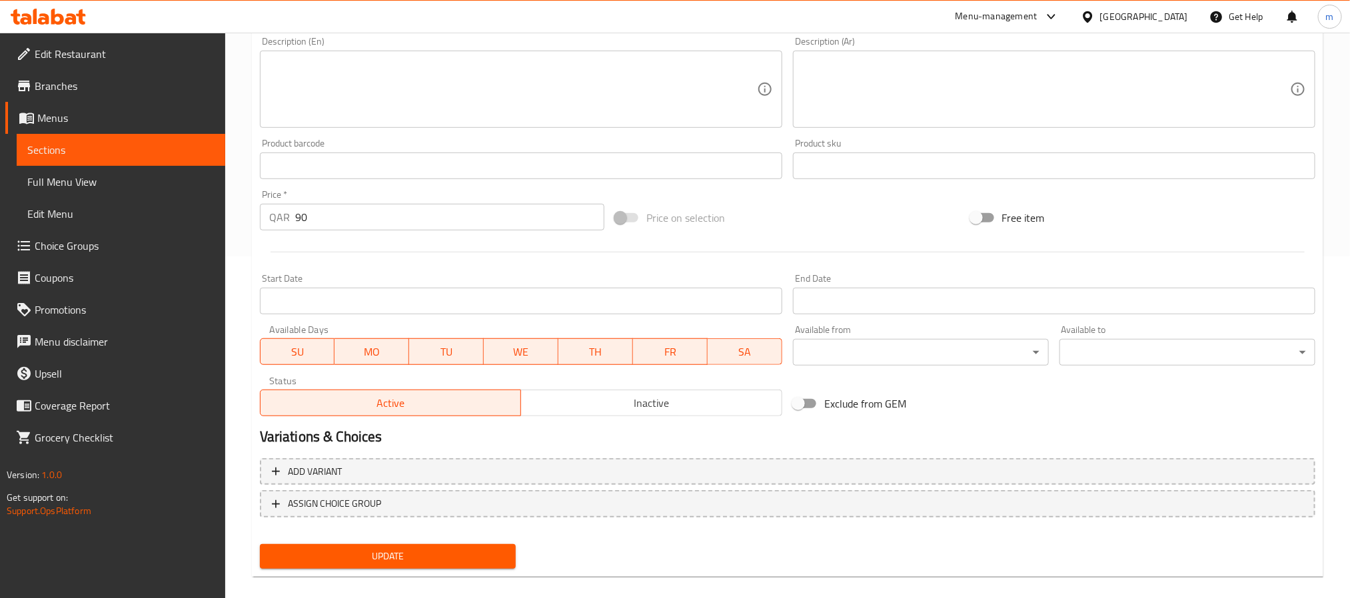
click at [428, 539] on div "Update" at bounding box center [387, 556] width 266 height 35
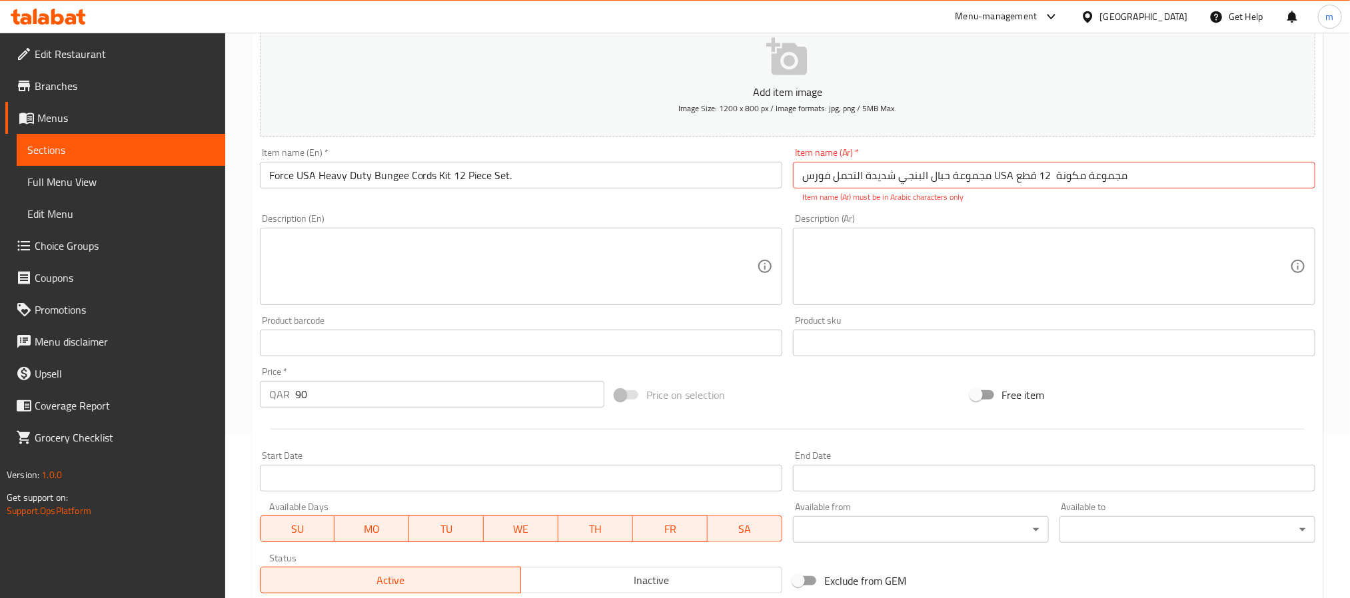
scroll to position [100, 0]
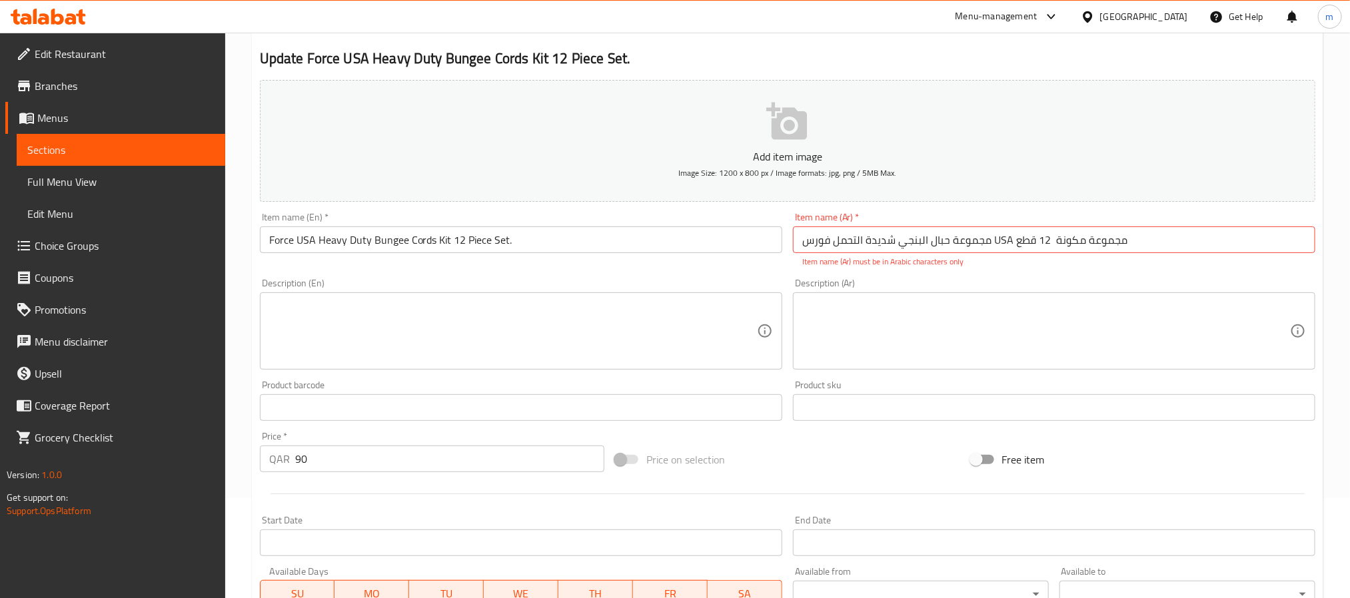
click at [1037, 244] on input "مجموعة حبال البنجي شديدة التحمل فورس USA مجموعة مكونة 12 قطع" at bounding box center [1054, 240] width 522 height 27
click at [1148, 165] on button "Add item image Image Size: 1200 x 800 px / Image formats: jpg, png / 5MB Max." at bounding box center [787, 141] width 1055 height 122
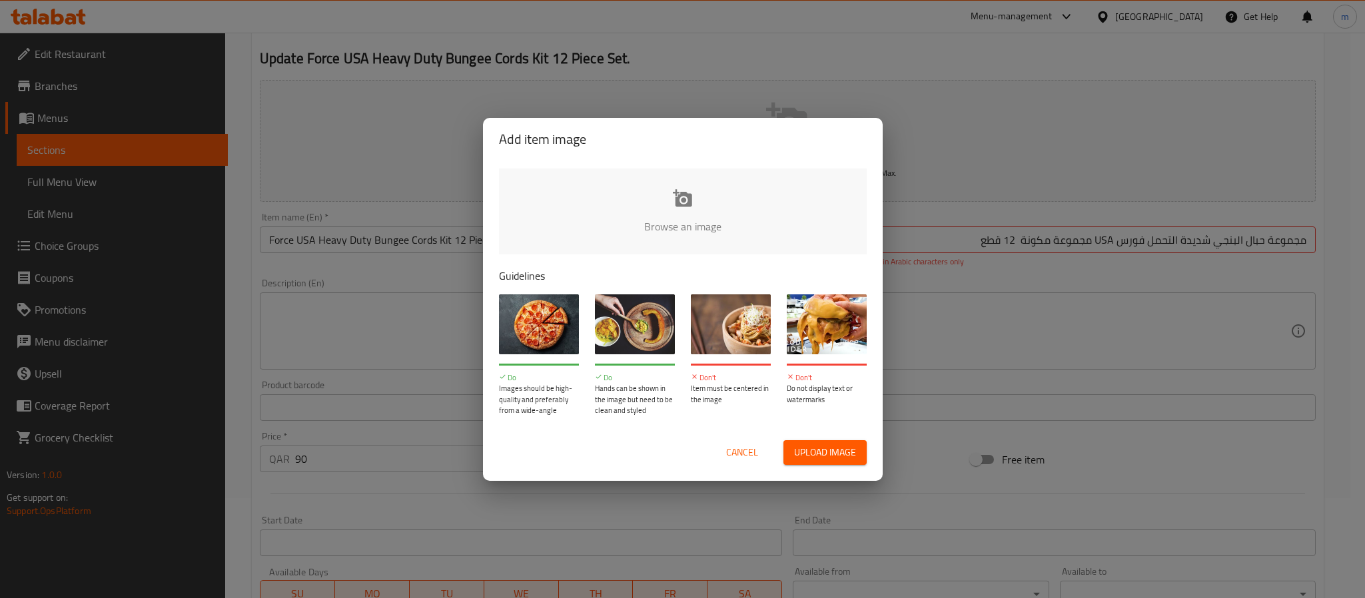
click at [942, 242] on div "Add item image Browse an image Guidelines Do Images should be high-quality and …" at bounding box center [682, 299] width 1365 height 598
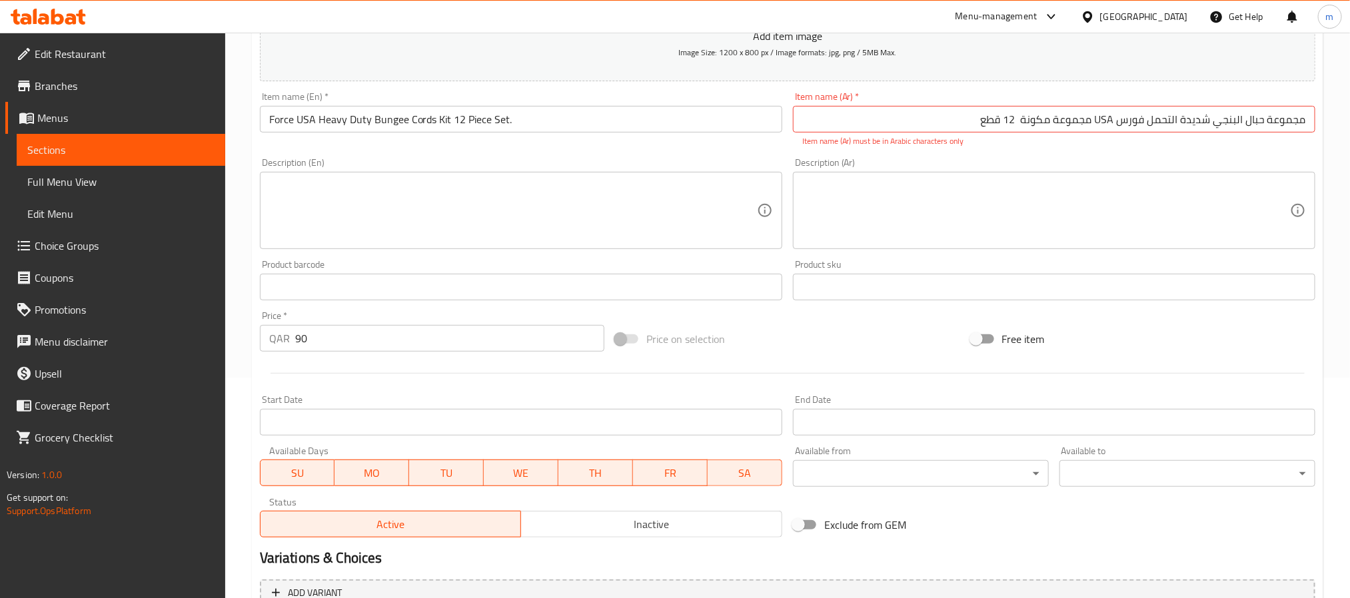
scroll to position [356, 0]
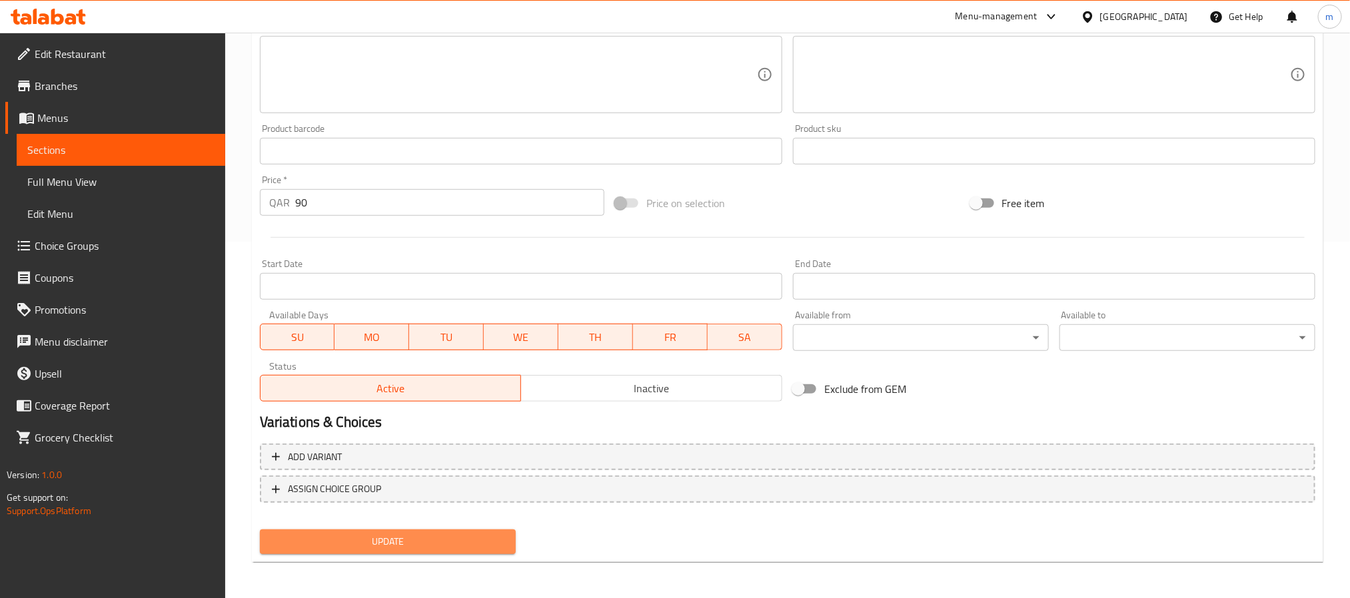
click at [410, 536] on span "Update" at bounding box center [387, 542] width 235 height 17
click at [454, 534] on span "Update" at bounding box center [387, 542] width 235 height 17
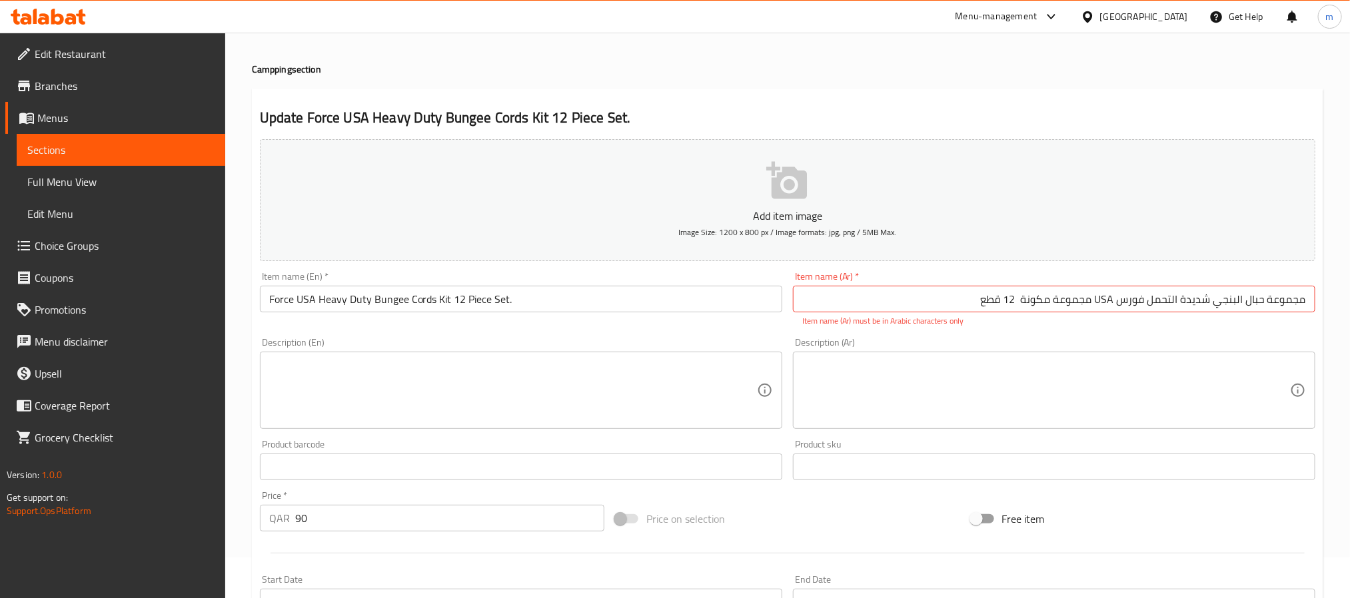
click at [454, 534] on div "Price   * QAR 90 Price *" at bounding box center [431, 511] width 355 height 51
click at [652, 84] on div "Home / Restaurants management / Menus / Sections / item / update Campping secti…" at bounding box center [787, 454] width 1071 height 870
click at [920, 306] on input "مجموعة حبال البنجي شديدة التحمل فورس USA مجموعة مكونة 12 قطع" at bounding box center [1054, 299] width 522 height 27
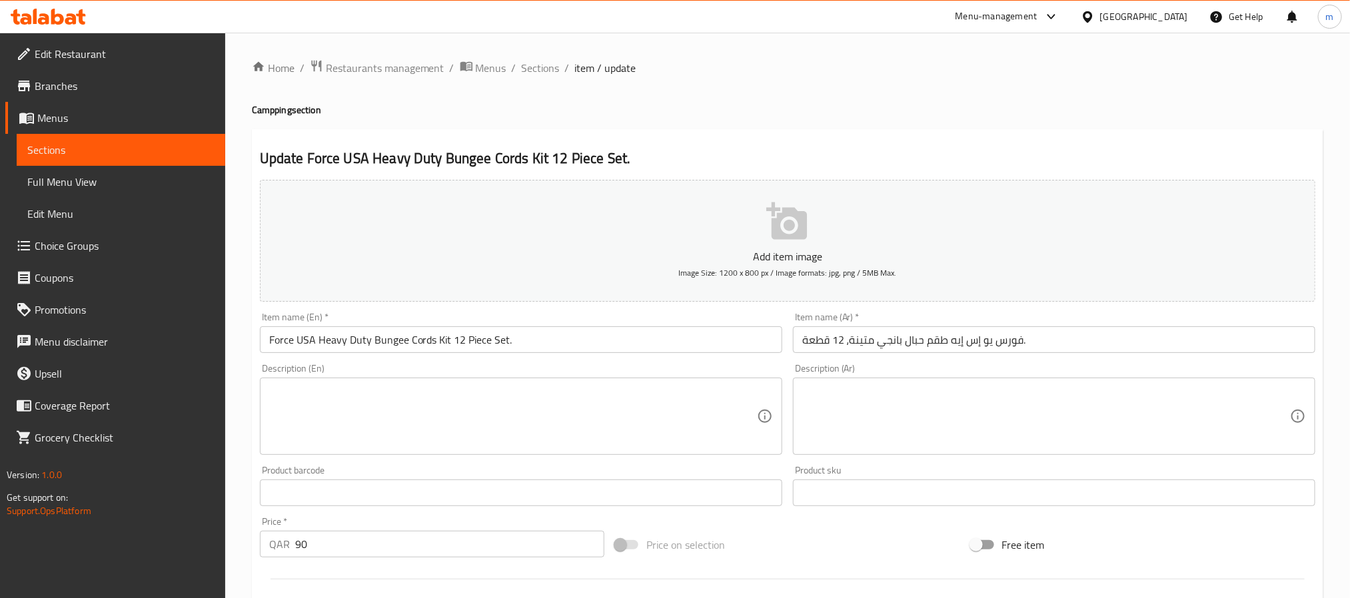
scroll to position [100, 0]
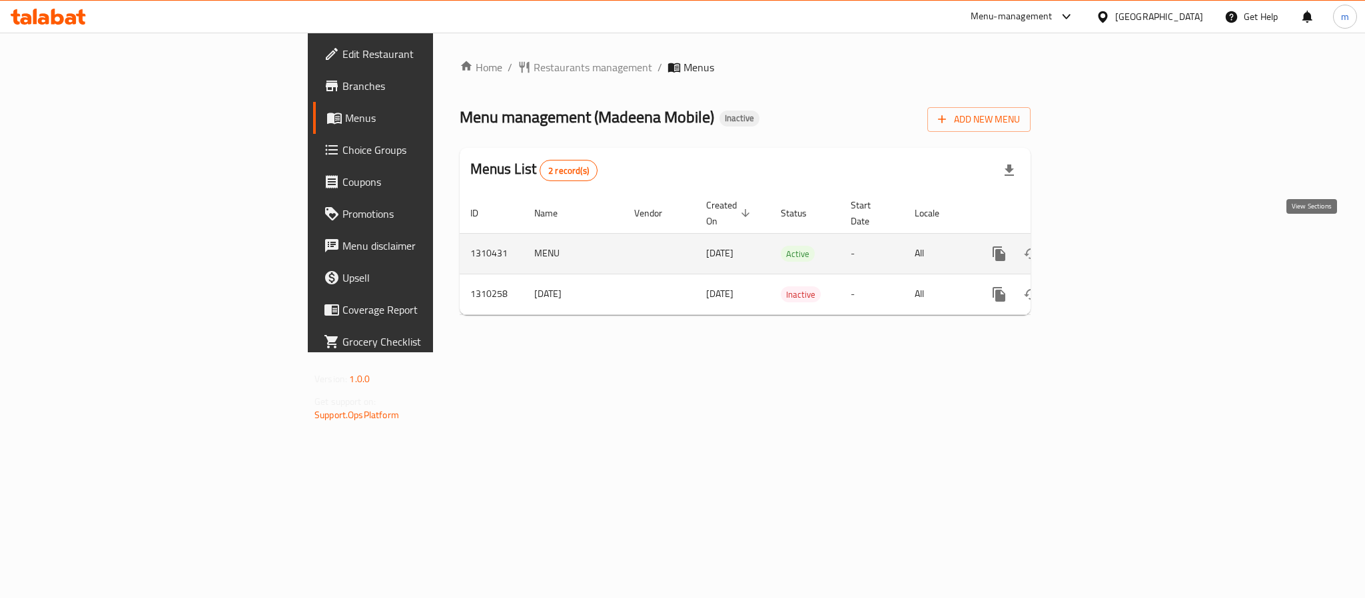
click at [1101, 248] on icon "enhanced table" at bounding box center [1095, 254] width 12 height 12
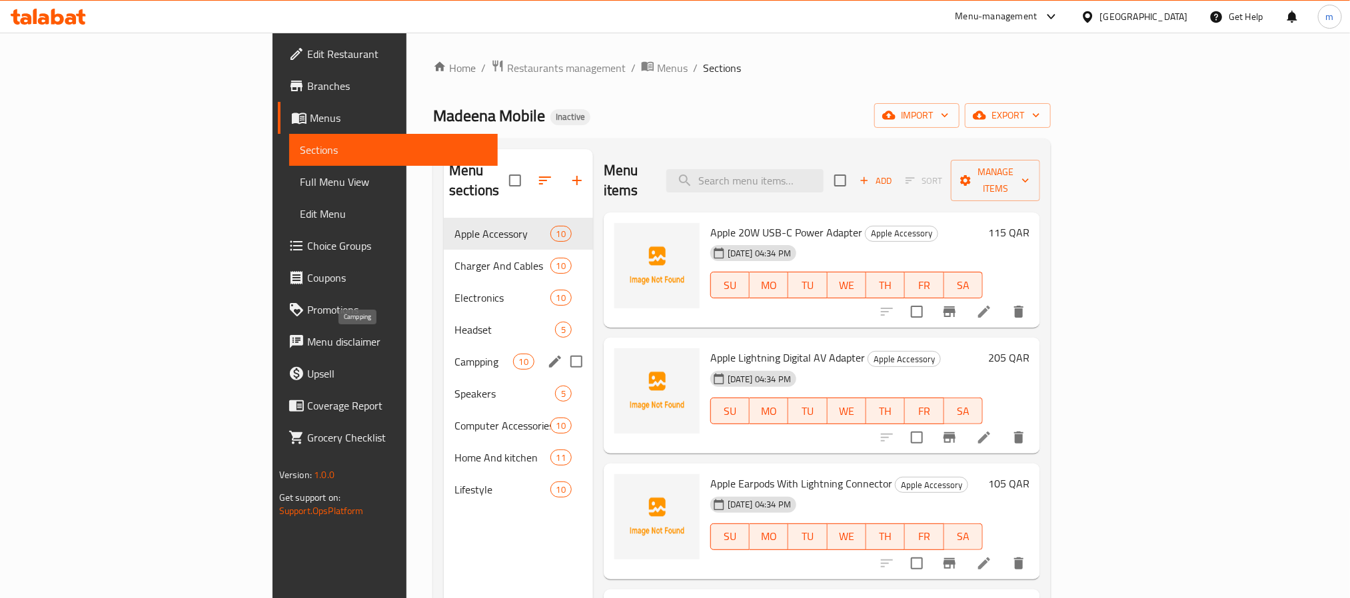
click at [454, 354] on span "Campping" at bounding box center [483, 362] width 58 height 16
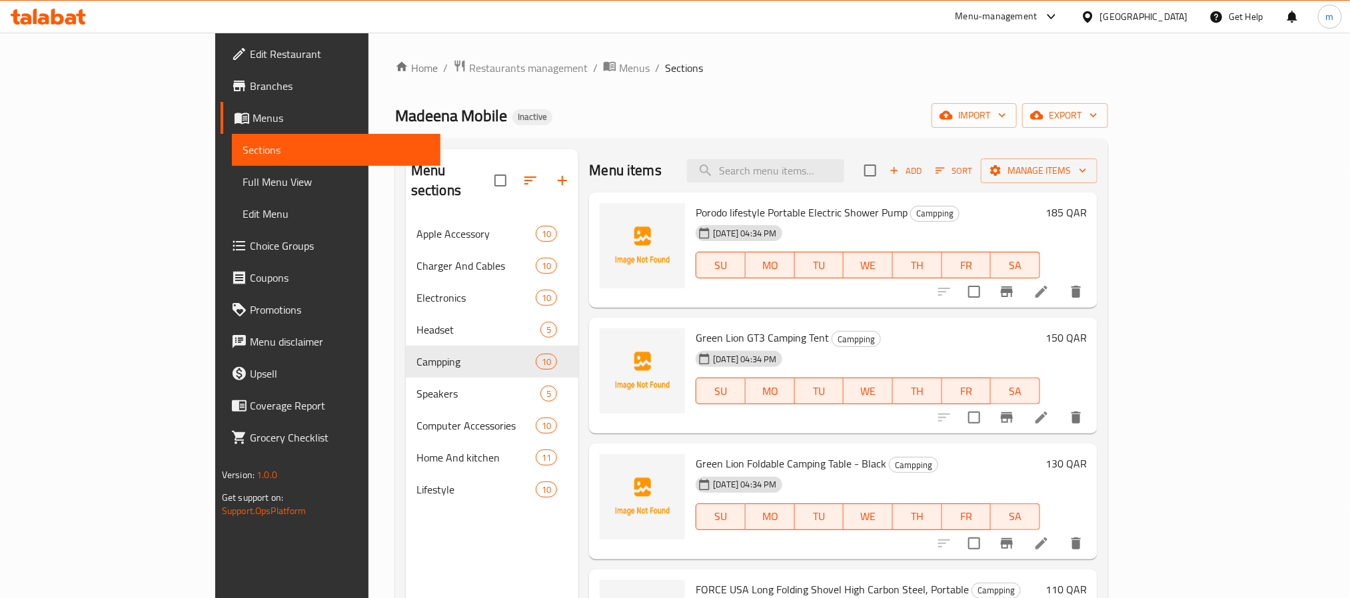
click at [622, 79] on div "Home / Restaurants management / Menus / Sections Madeena Mobile Inactive import…" at bounding box center [751, 408] width 713 height 699
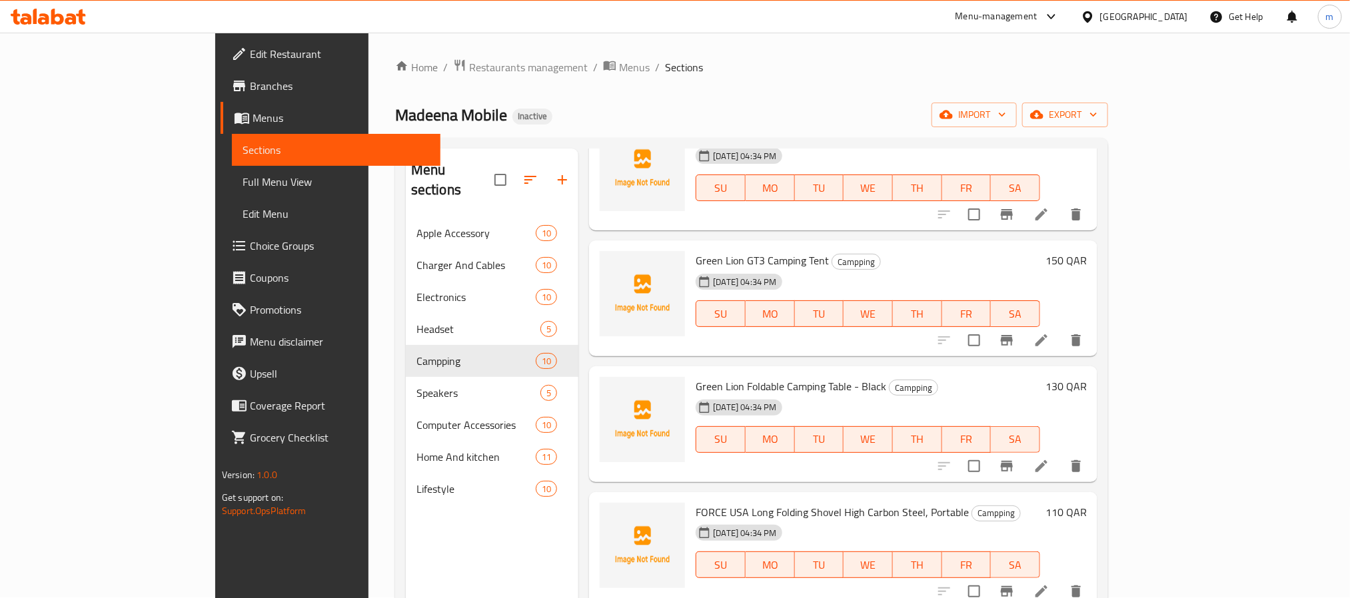
scroll to position [200, 0]
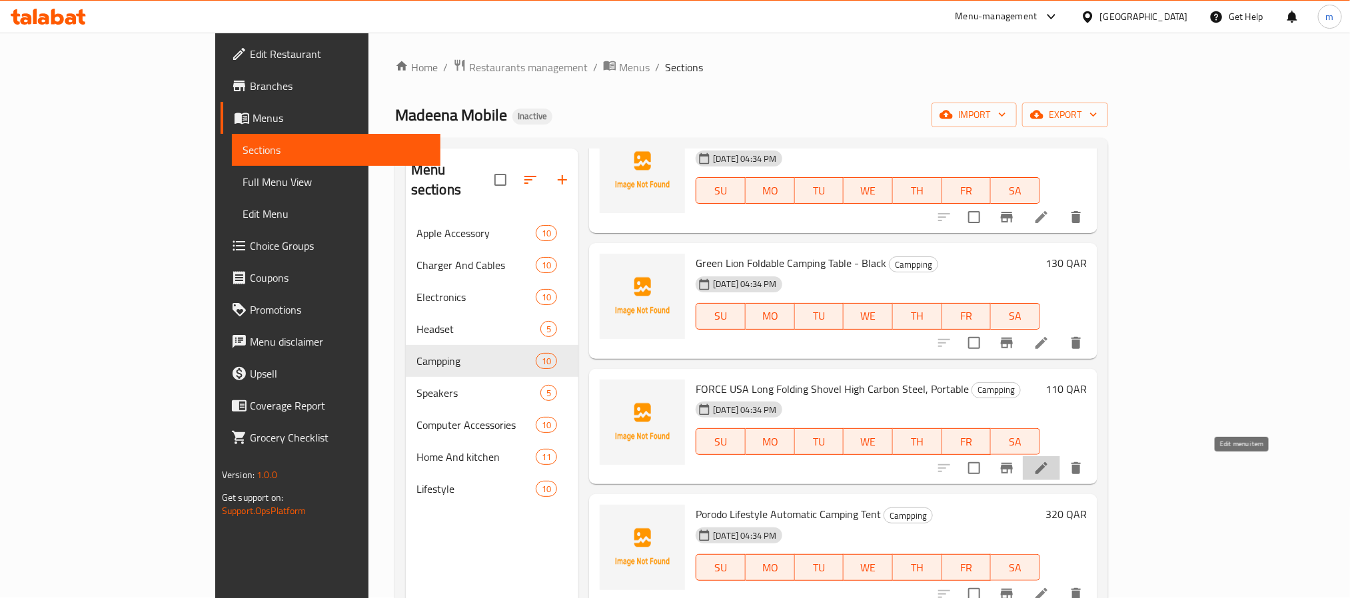
click at [1047, 470] on icon at bounding box center [1041, 468] width 12 height 12
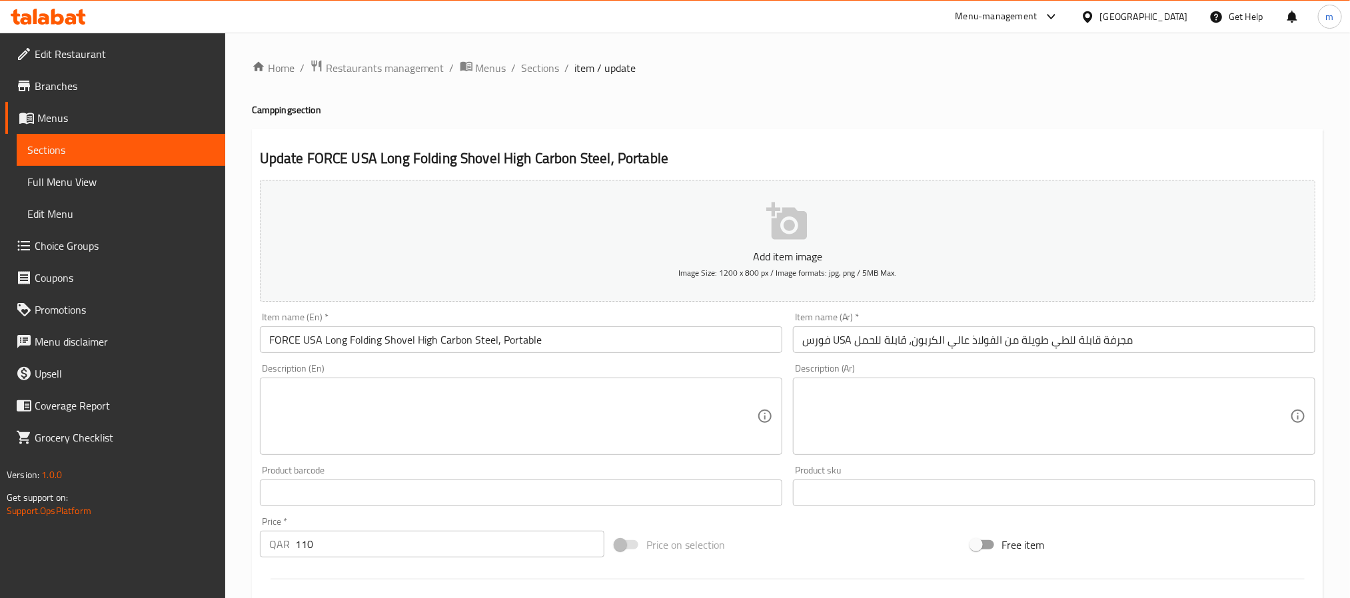
click at [849, 127] on div "Home / Restaurants management / Menus / Sections / item / update Campping secti…" at bounding box center [787, 486] width 1071 height 855
click at [59, 150] on span "Sections" at bounding box center [120, 150] width 187 height 16
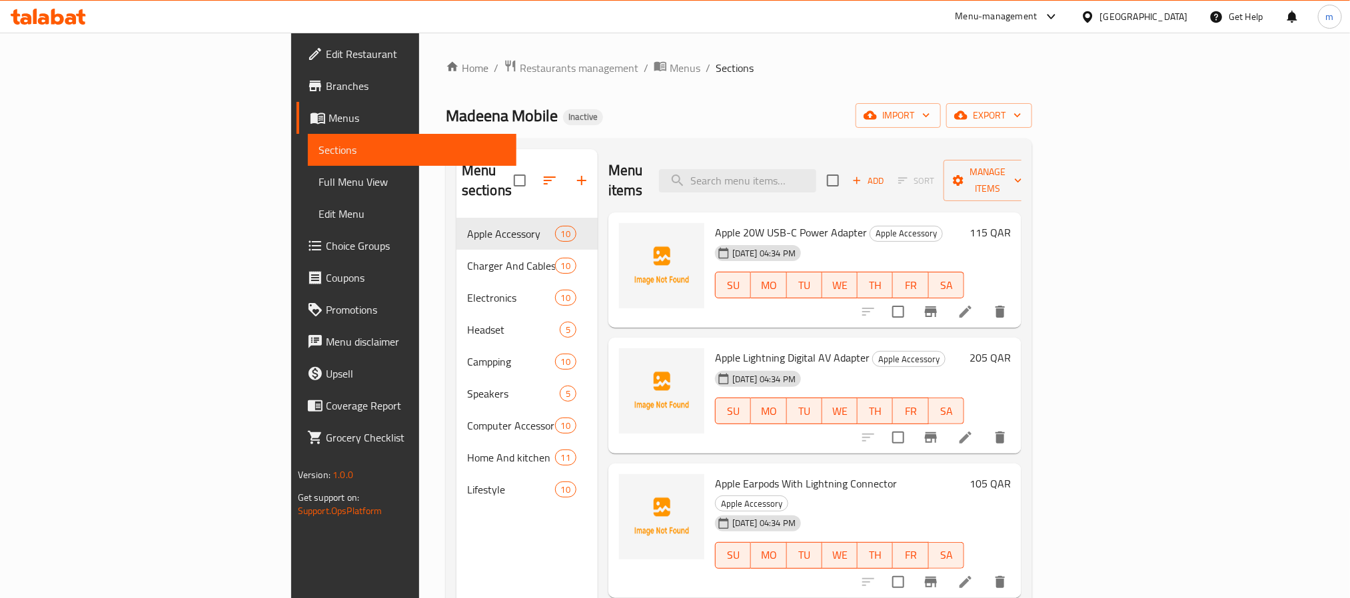
click at [886, 83] on div "Home / Restaurants management / Menus / Sections Madeena Mobile Inactive import…" at bounding box center [739, 408] width 586 height 699
click at [604, 100] on div "Home / Restaurants management / Menus / Sections Madeena Mobile Inactive import…" at bounding box center [739, 408] width 586 height 699
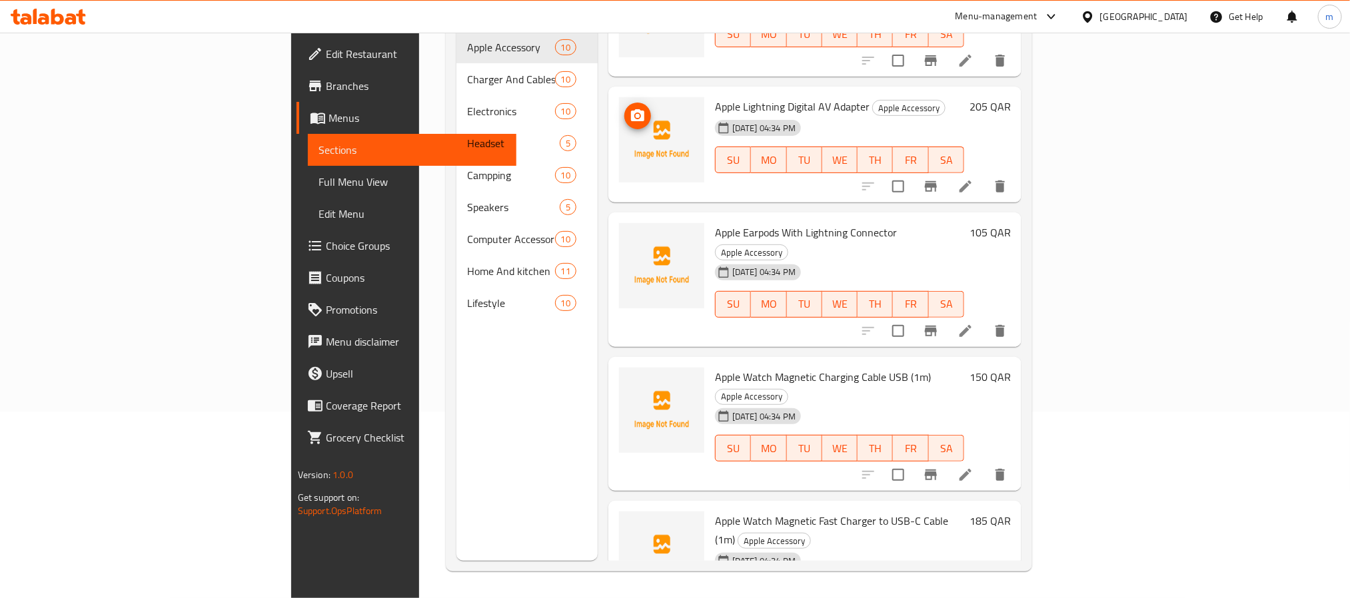
scroll to position [100, 0]
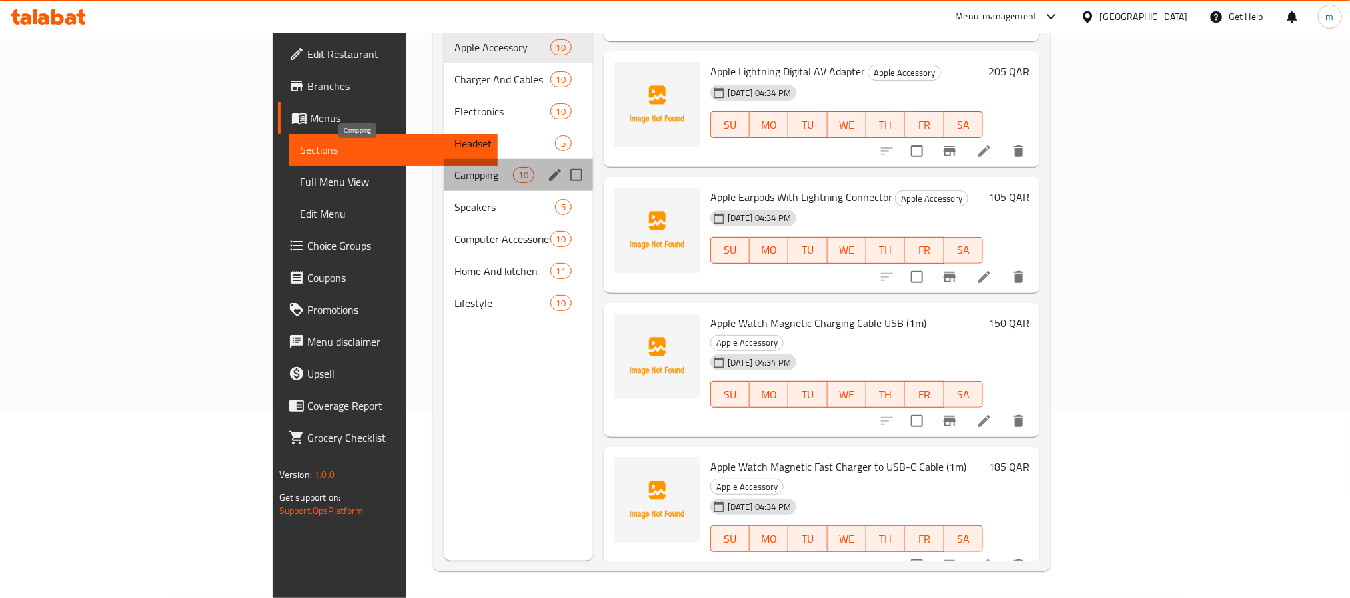
click at [454, 167] on span "Campping" at bounding box center [483, 175] width 58 height 16
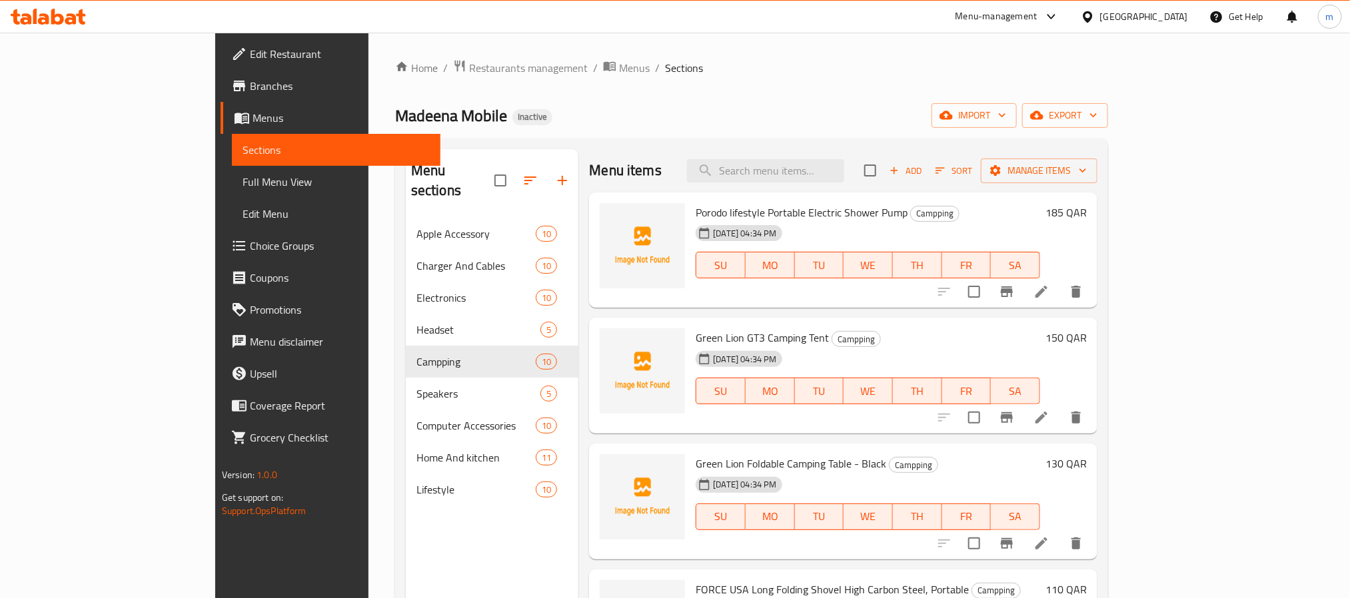
click at [795, 81] on div "Home / Restaurants management / Menus / Sections Madeena Mobile Inactive import…" at bounding box center [751, 408] width 713 height 699
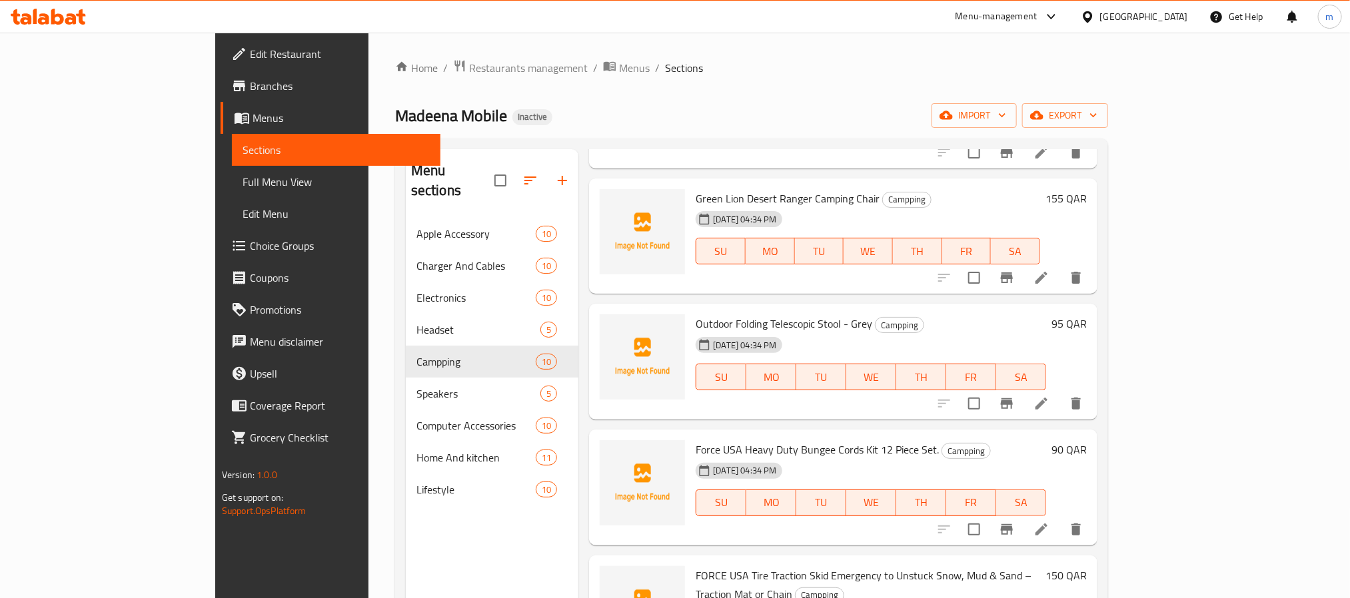
click at [688, 88] on div "Home / Restaurants management / Menus / Sections Madeena Mobile Inactive import…" at bounding box center [751, 408] width 713 height 699
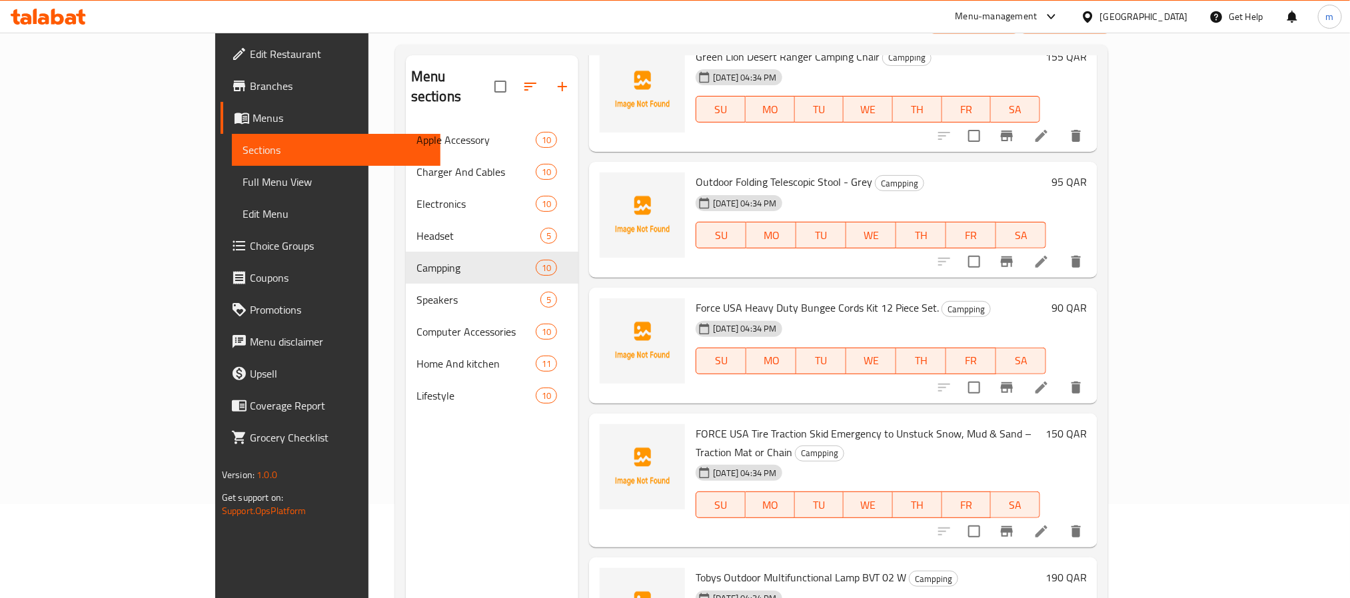
scroll to position [187, 0]
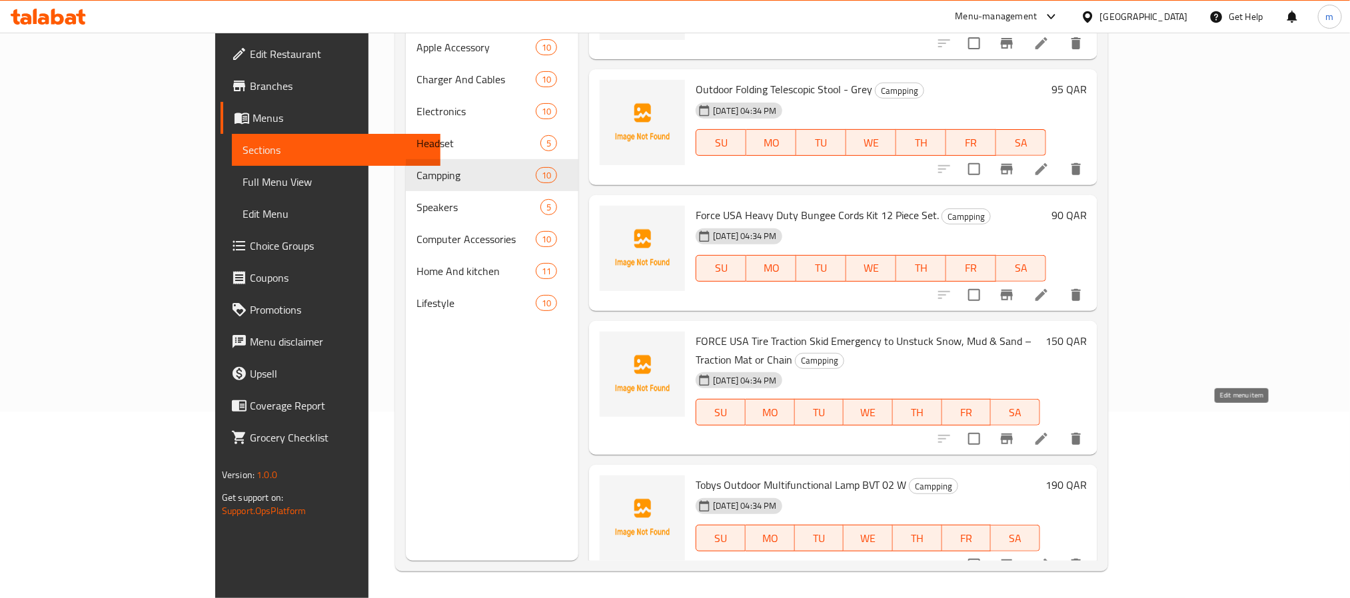
click at [1049, 431] on icon at bounding box center [1041, 439] width 16 height 16
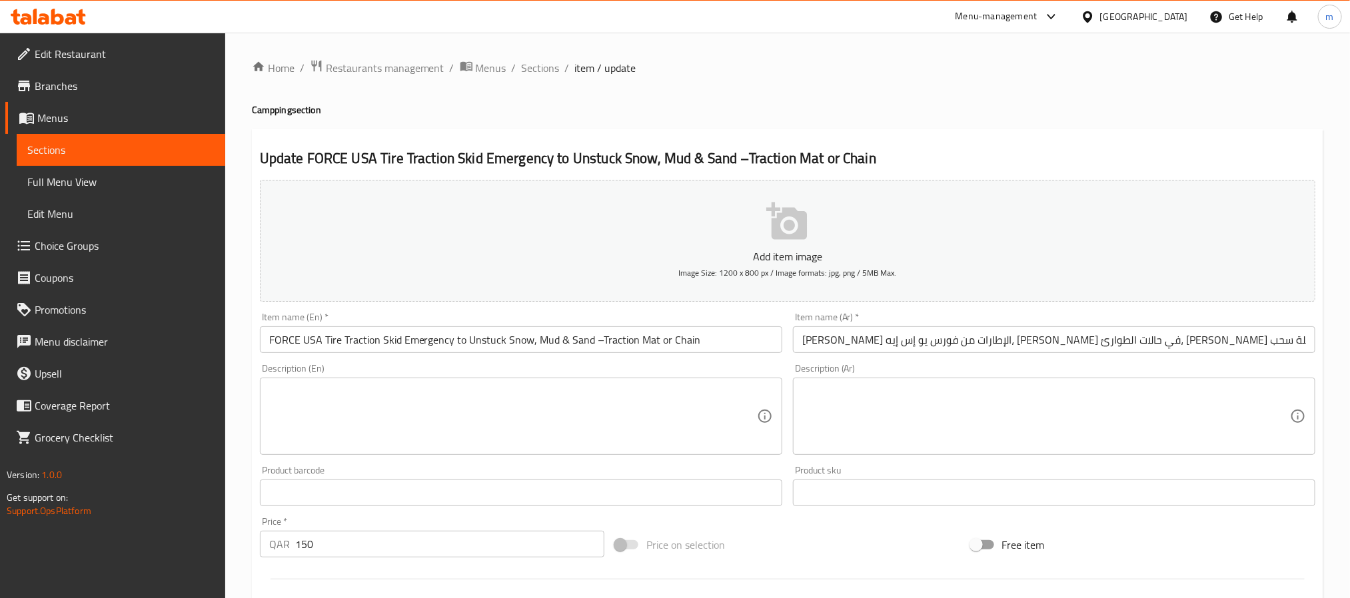
click at [1012, 342] on input "[PERSON_NAME] الإطارات من فورس يو إس إيه، [PERSON_NAME] في حالات الطوارئ، [PERS…" at bounding box center [1054, 339] width 522 height 27
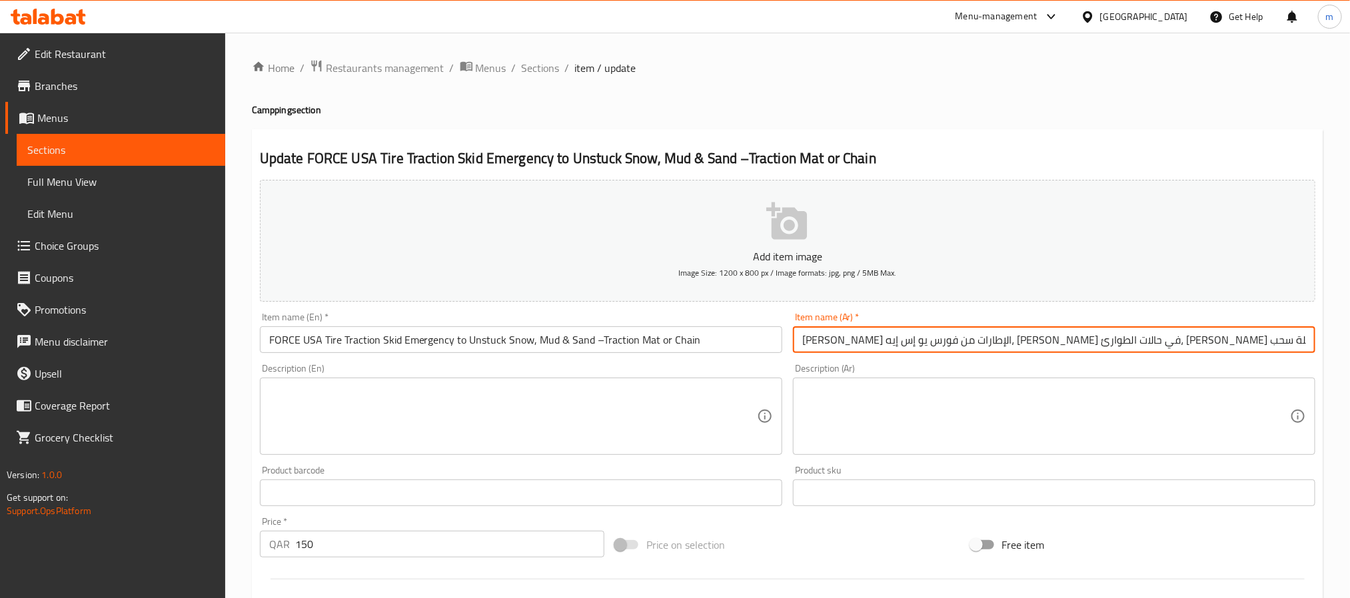
click at [1012, 342] on input "[PERSON_NAME] الإطارات من فورس يو إس إيه، [PERSON_NAME] في حالات الطوارئ، [PERS…" at bounding box center [1054, 339] width 522 height 27
click at [1212, 342] on input "[PERSON_NAME] الإطارات من فورس يو إس إيه، [PERSON_NAME] في حالات الطوارئ، [PERS…" at bounding box center [1054, 339] width 522 height 27
drag, startPoint x: 1255, startPoint y: 340, endPoint x: 1212, endPoint y: 338, distance: 43.3
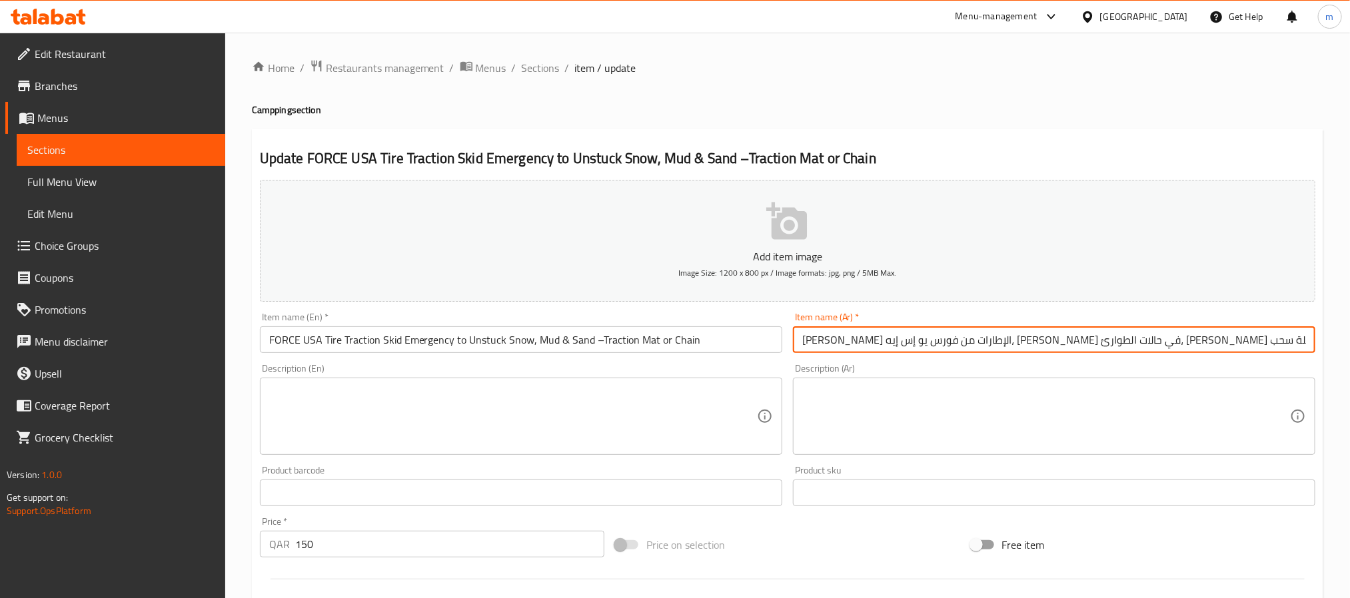
click at [1212, 338] on input "[PERSON_NAME] الإطارات من فورس يو إس إيه، [PERSON_NAME] في حالات الطوارئ، [PERS…" at bounding box center [1054, 339] width 522 height 27
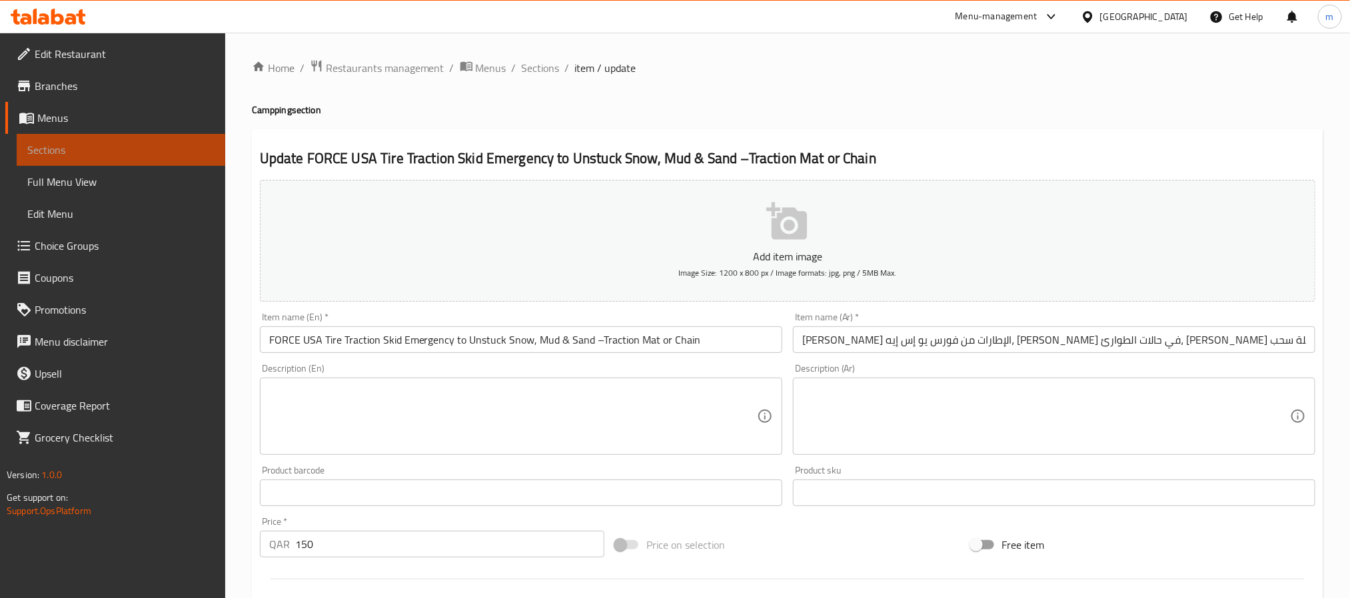
click at [63, 148] on span "Sections" at bounding box center [120, 150] width 187 height 16
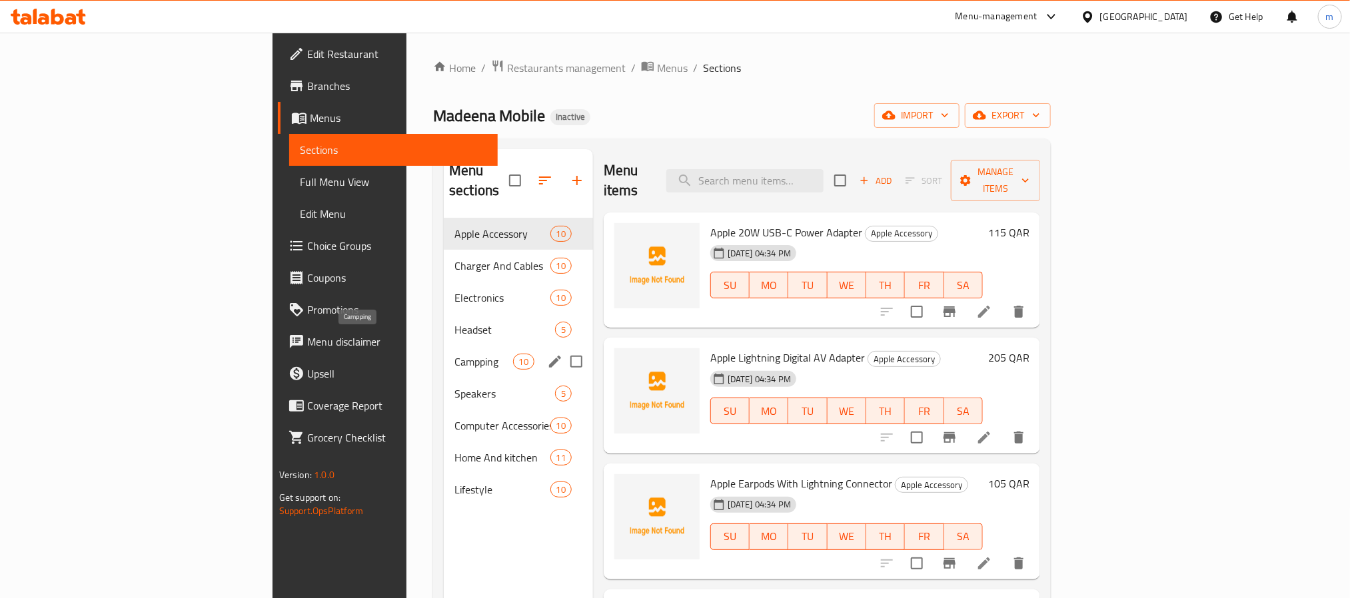
click at [454, 354] on span "Campping" at bounding box center [483, 362] width 58 height 16
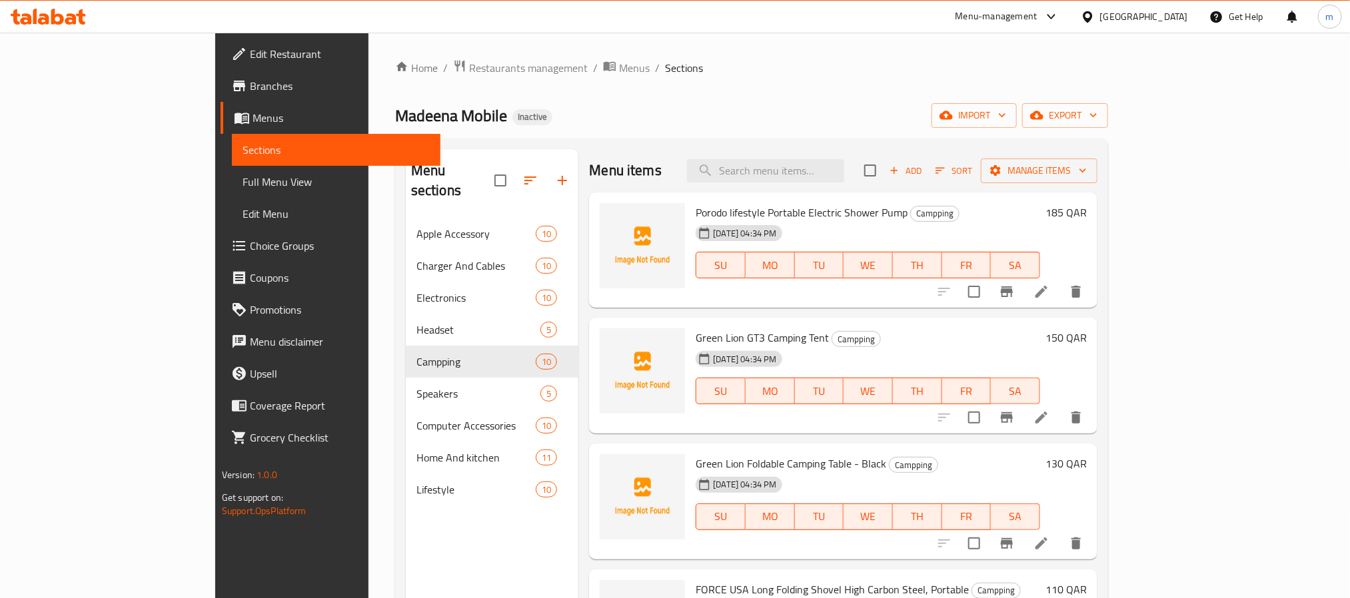
click at [759, 96] on div "Home / Restaurants management / Menus / Sections Madeena Mobile Inactive import…" at bounding box center [751, 408] width 713 height 699
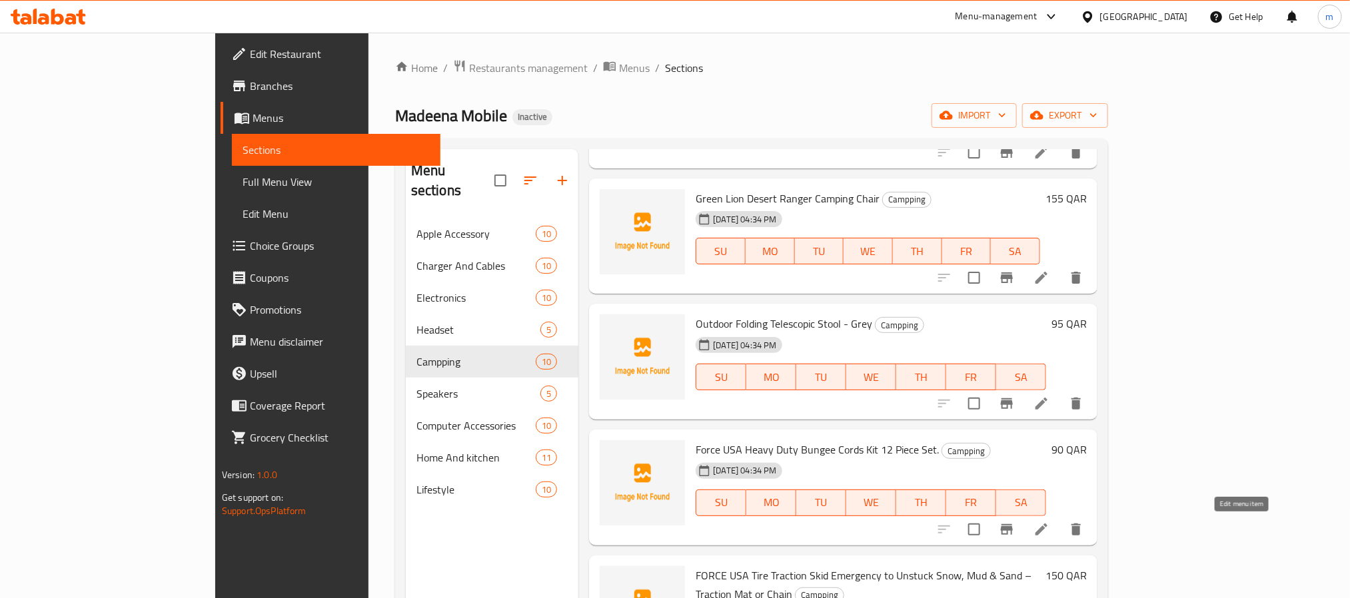
click at [1049, 524] on icon at bounding box center [1041, 530] width 16 height 16
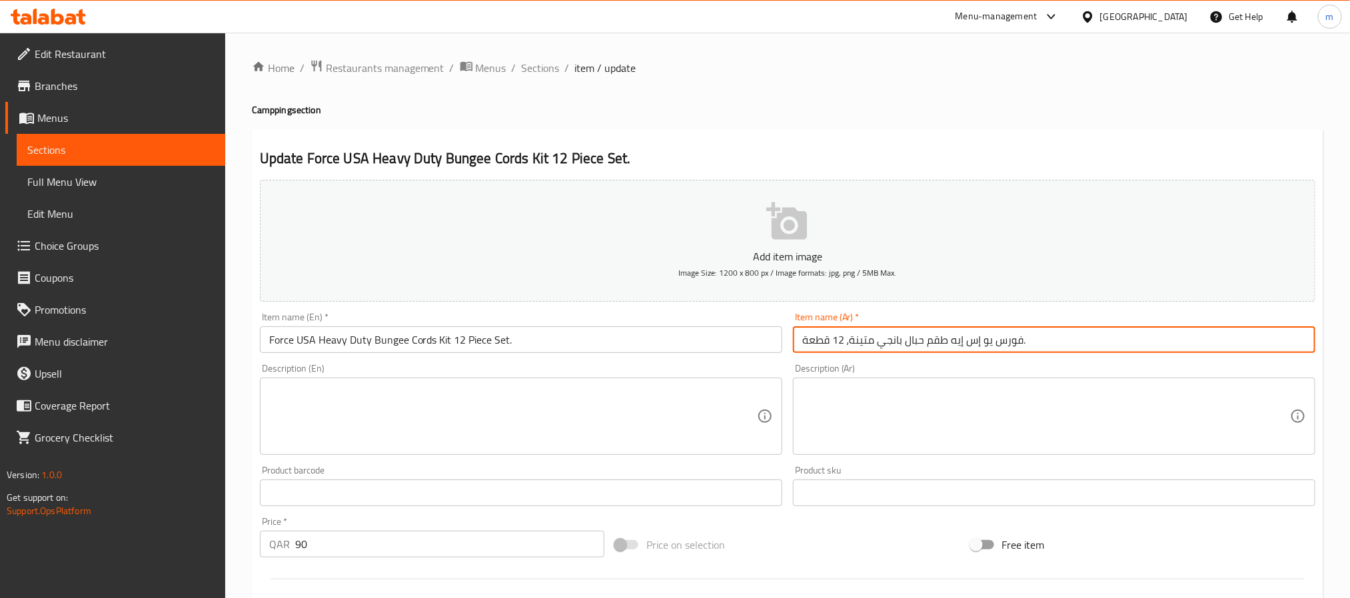
drag, startPoint x: 1027, startPoint y: 342, endPoint x: 852, endPoint y: 340, distance: 175.2
click at [852, 340] on input "فورس يو إس إيه طقم حبال بانجي متينة، 12 قطعة." at bounding box center [1054, 339] width 522 height 27
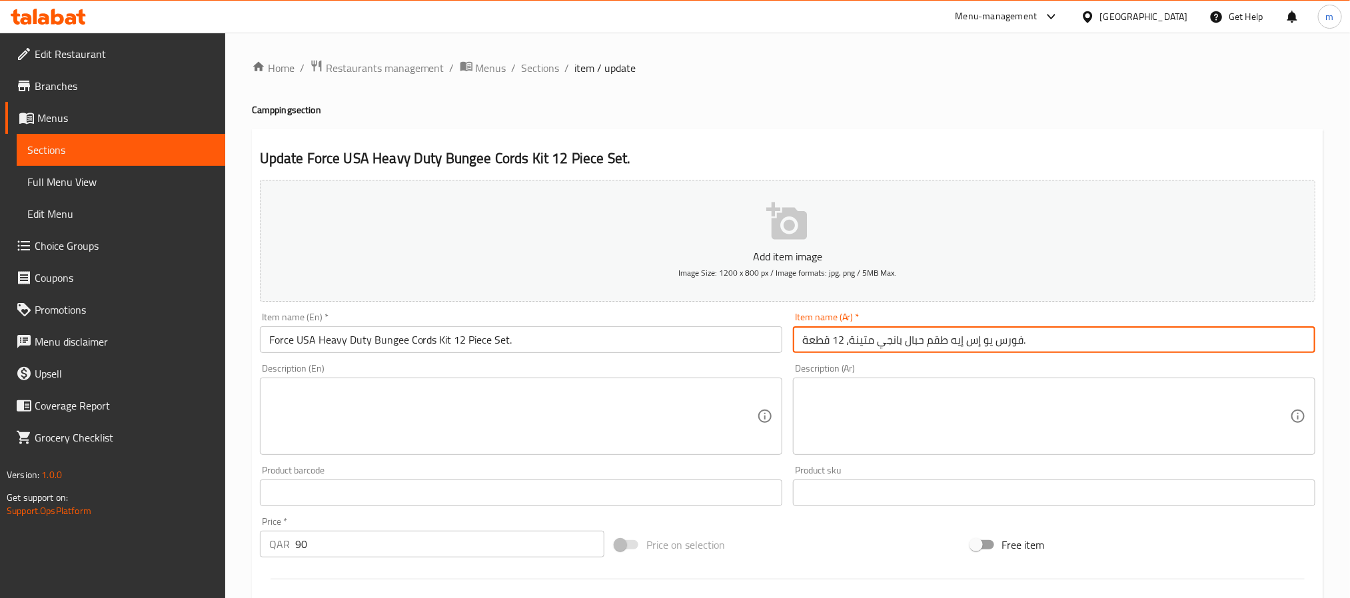
click at [934, 334] on input "فورس يو إس إيه طقم حبال بانجي متينة، 12 قطعة." at bounding box center [1054, 339] width 522 height 27
paste input "جموعة حبال البنجي شديدة التحمل فورس يو إس إيه مجموعة مكونة 12 قطع"
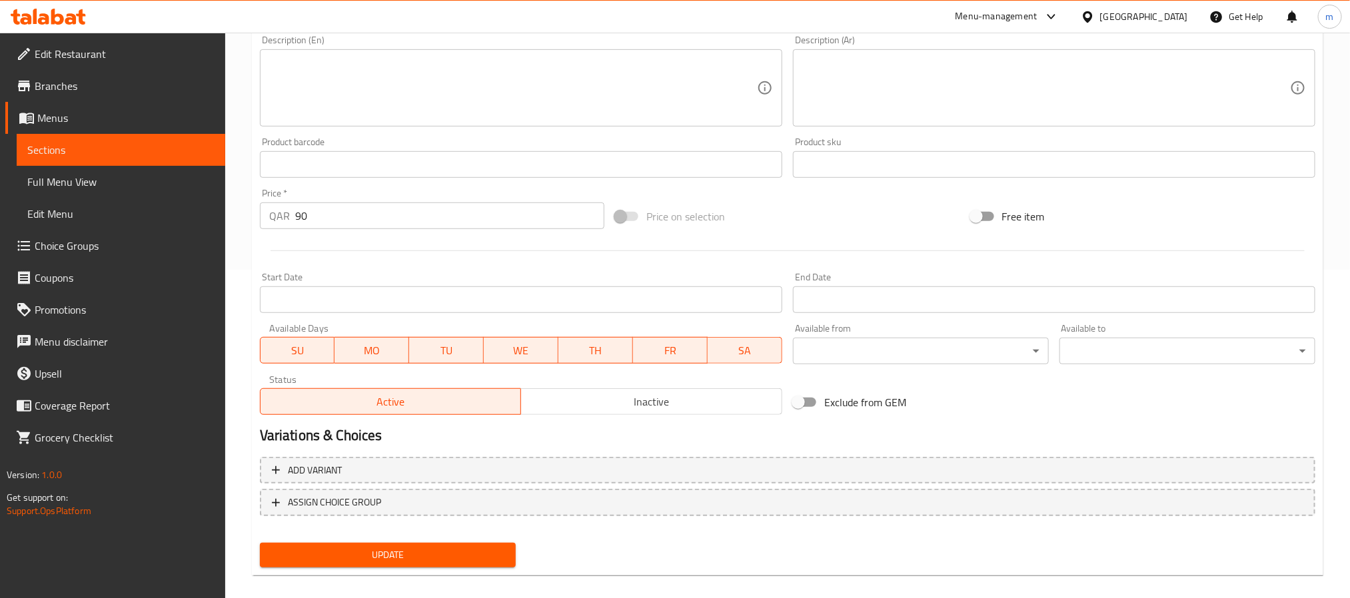
scroll to position [342, 0]
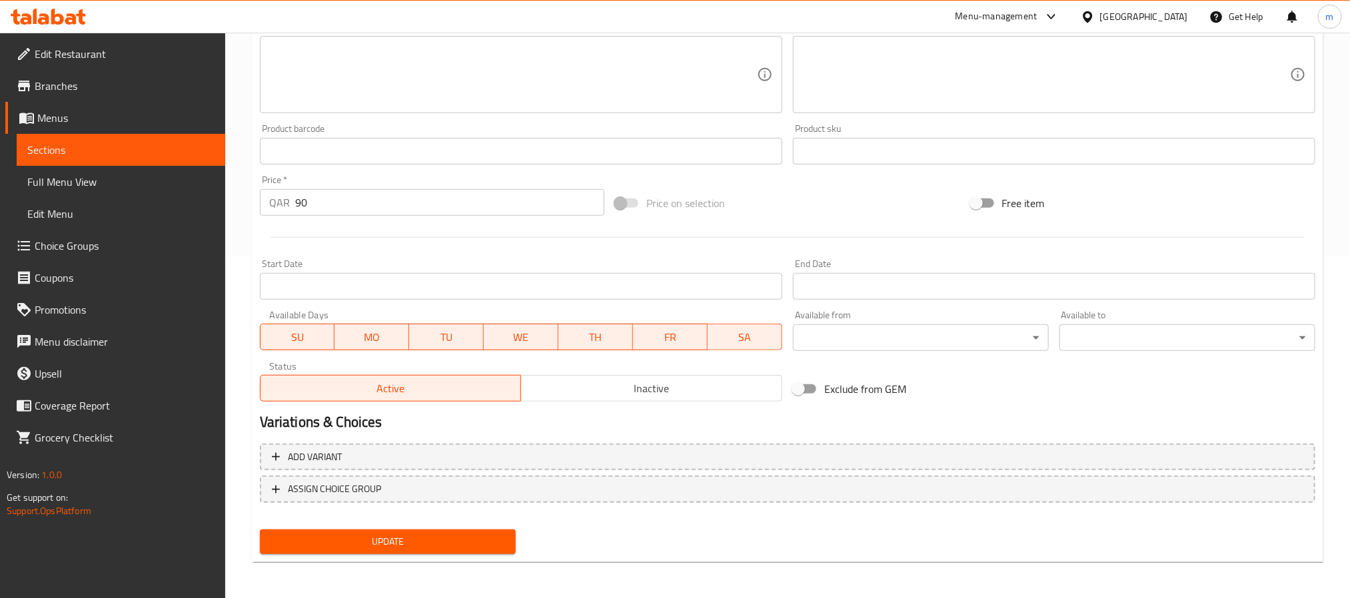
type input "مجموعة حبال البنجي شديدة التحمل فورس يو إس إيه مجموعة مكونة 12 قطع"
click at [414, 534] on span "Update" at bounding box center [387, 542] width 235 height 17
click at [496, 540] on span "Update" at bounding box center [387, 542] width 235 height 17
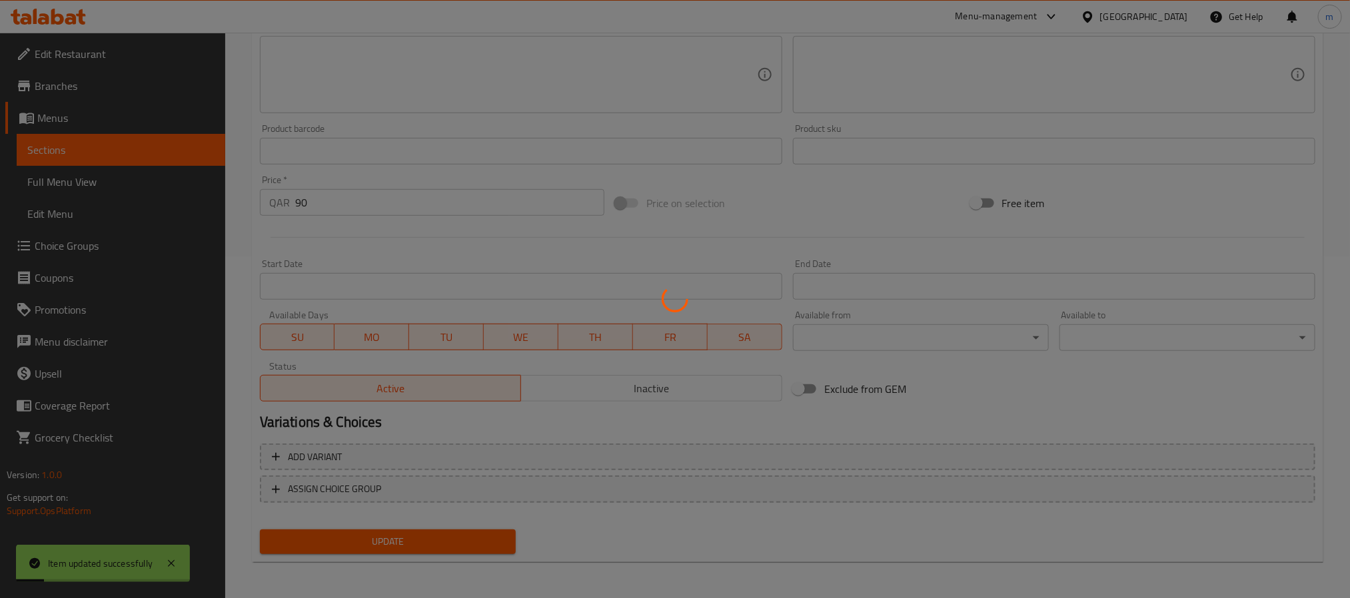
click at [496, 540] on div at bounding box center [675, 299] width 1350 height 598
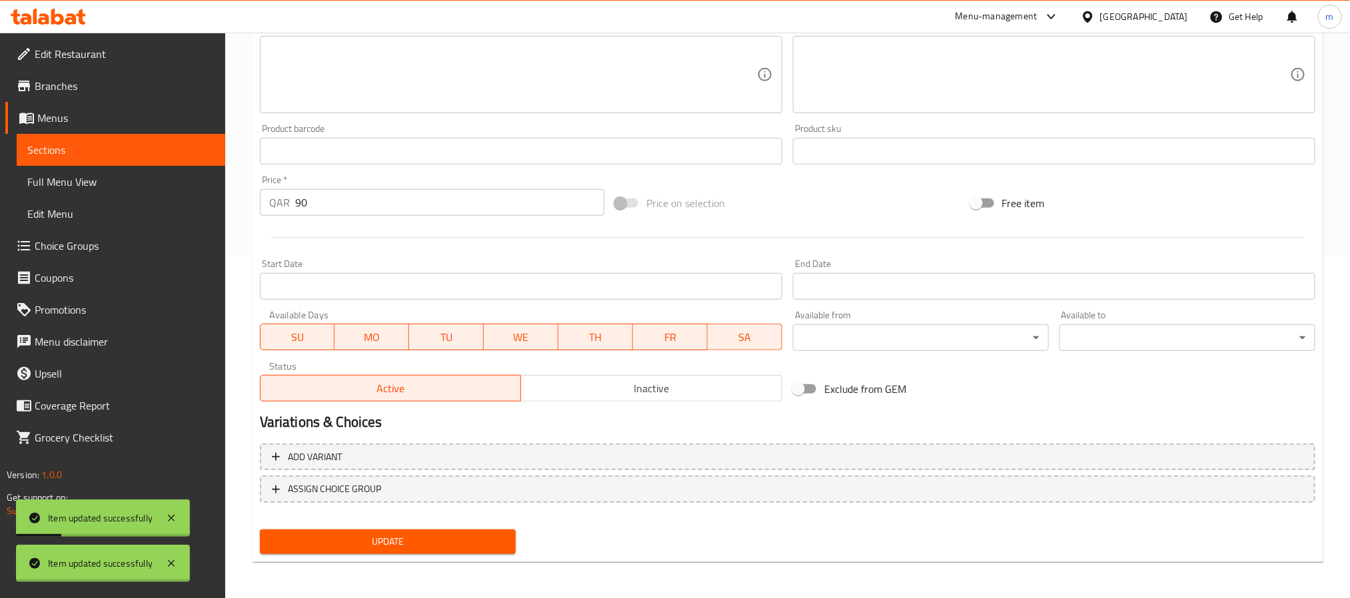
scroll to position [0, 0]
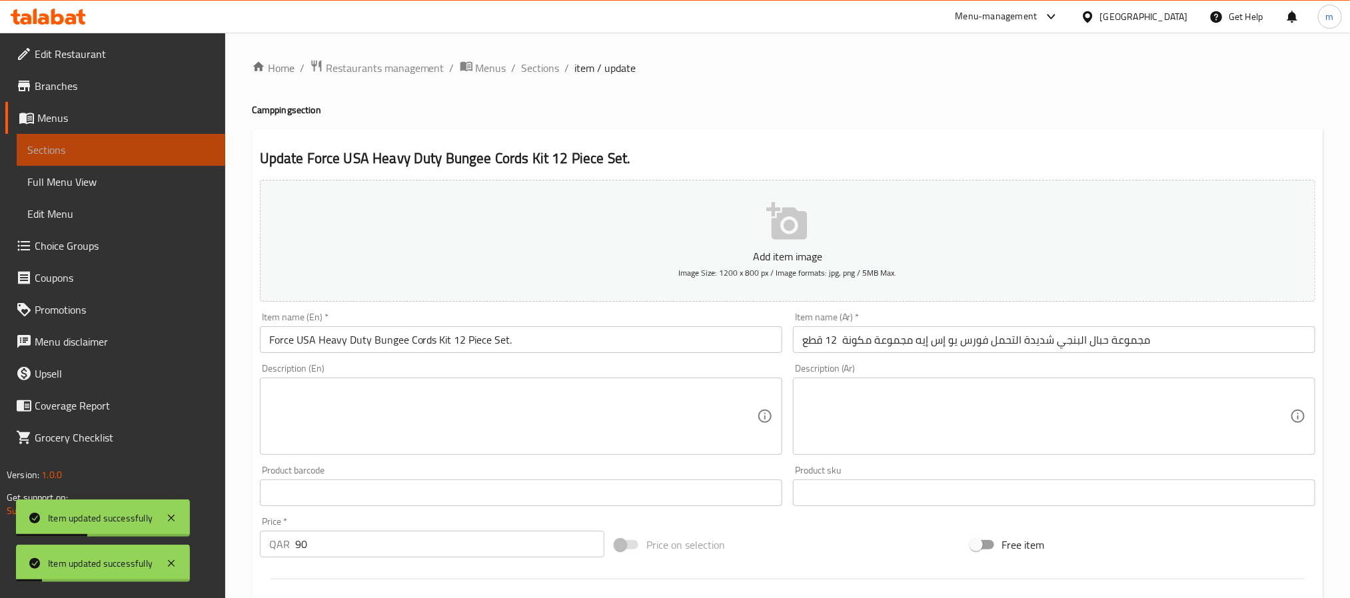
click at [65, 151] on span "Sections" at bounding box center [120, 150] width 187 height 16
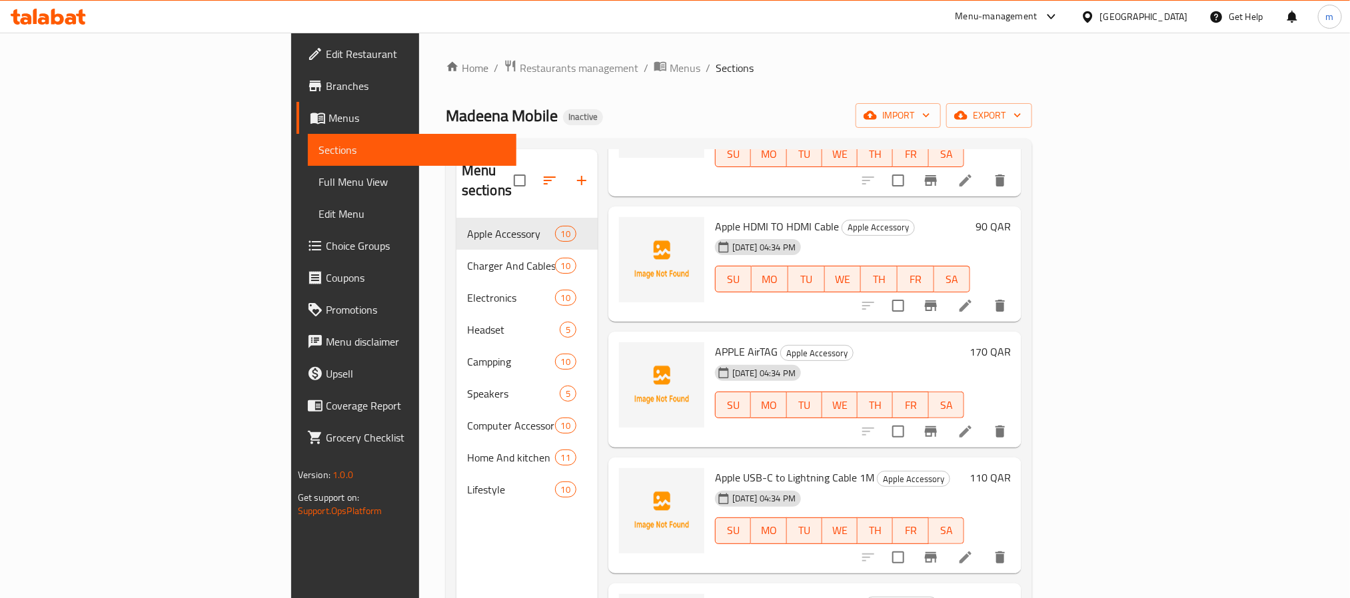
click at [318, 187] on span "Full Menu View" at bounding box center [411, 182] width 187 height 16
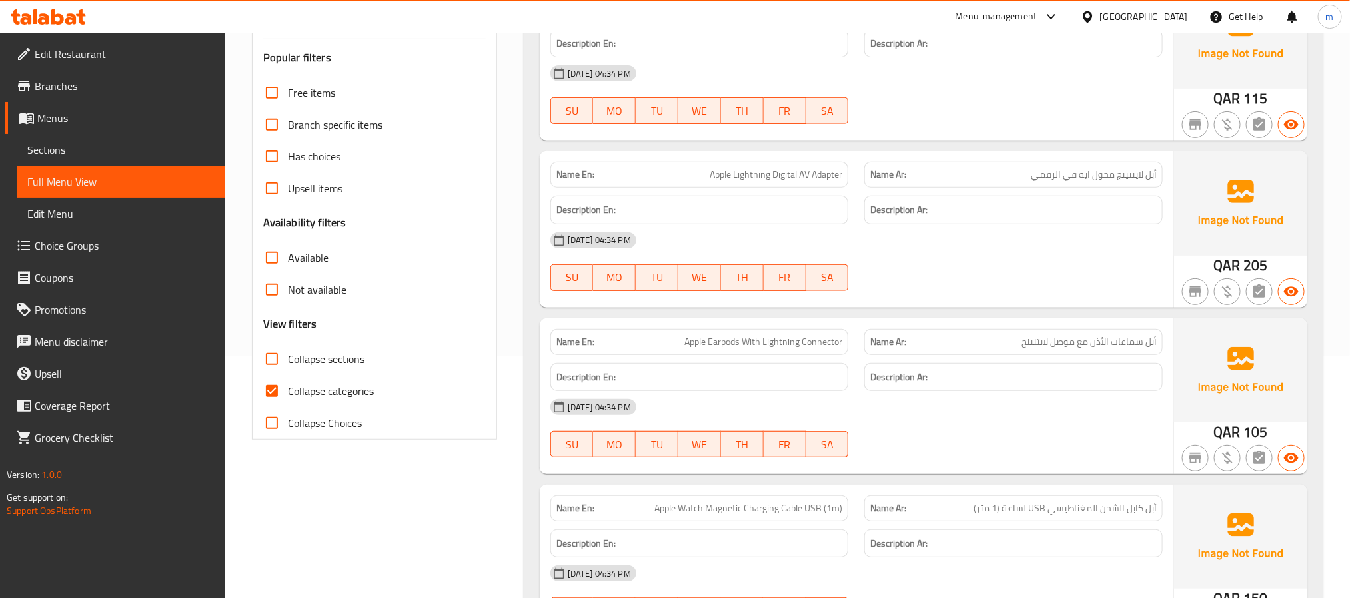
scroll to position [300, 0]
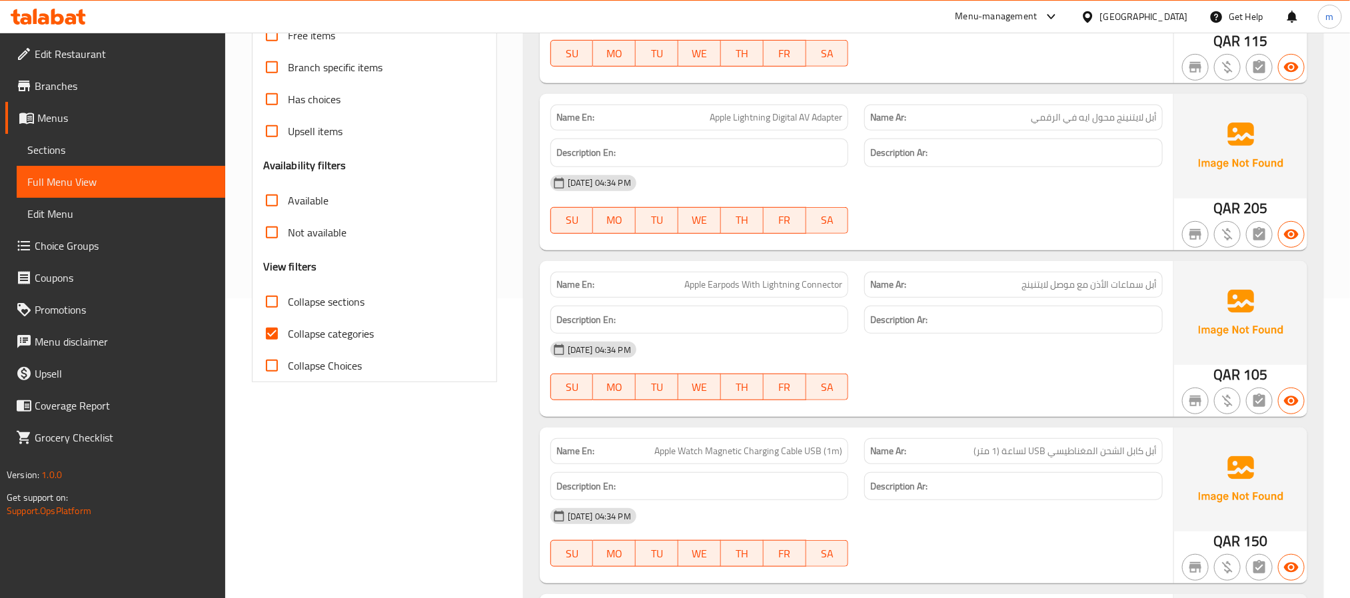
click at [272, 366] on input "Collapse Choices" at bounding box center [272, 366] width 32 height 32
checkbox input "true"
click at [270, 302] on input "Collapse sections" at bounding box center [272, 302] width 32 height 32
checkbox input "true"
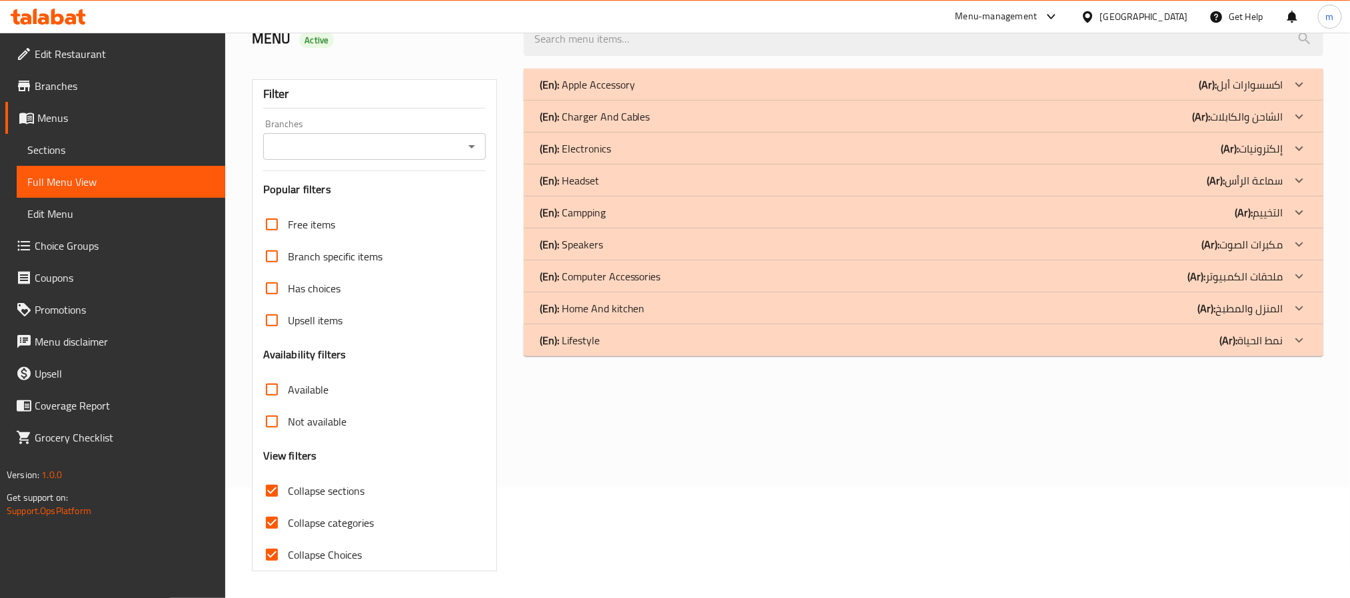
scroll to position [112, 0]
click at [268, 554] on input "Collapse Choices" at bounding box center [272, 555] width 32 height 32
checkbox input "false"
click at [274, 526] on input "Collapse categories" at bounding box center [272, 523] width 32 height 32
checkbox input "false"
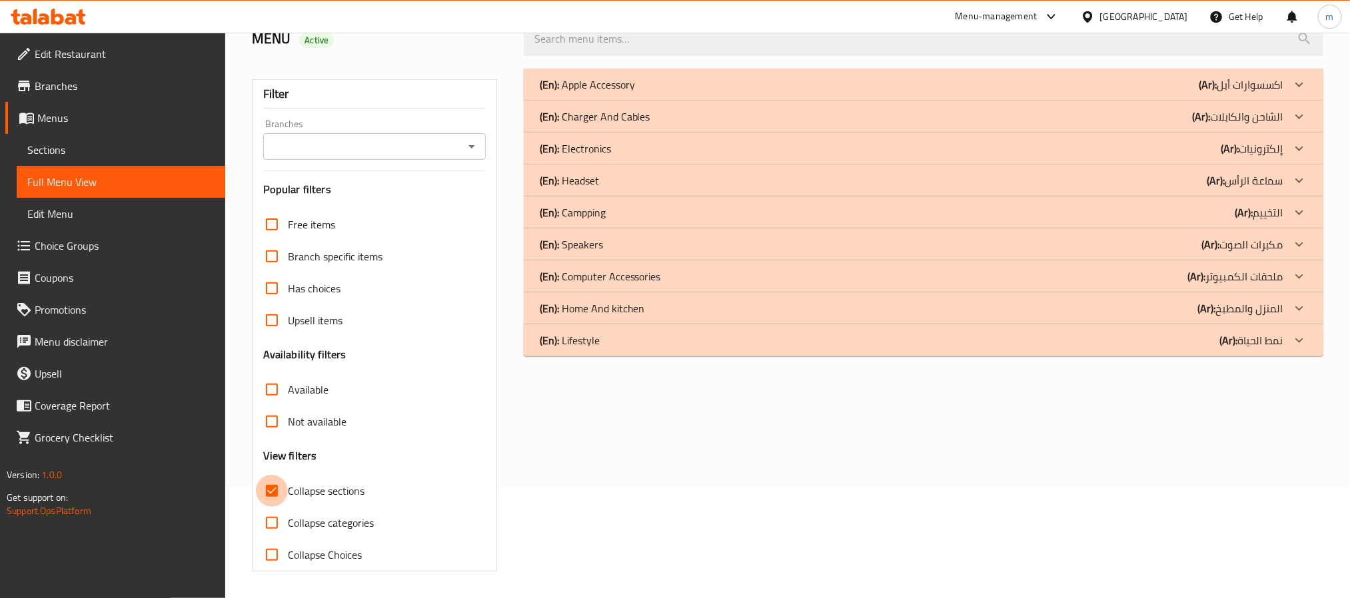
click at [272, 488] on input "Collapse sections" at bounding box center [272, 491] width 32 height 32
checkbox input "false"
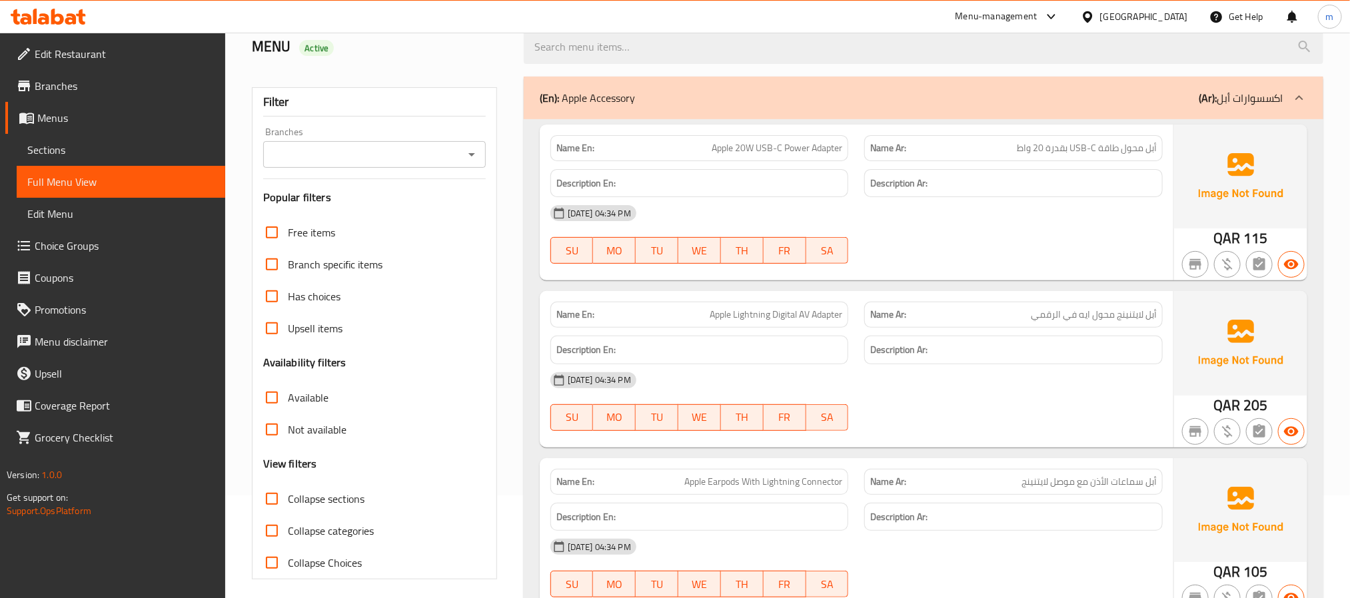
scroll to position [200, 0]
